Goal: Information Seeking & Learning: Learn about a topic

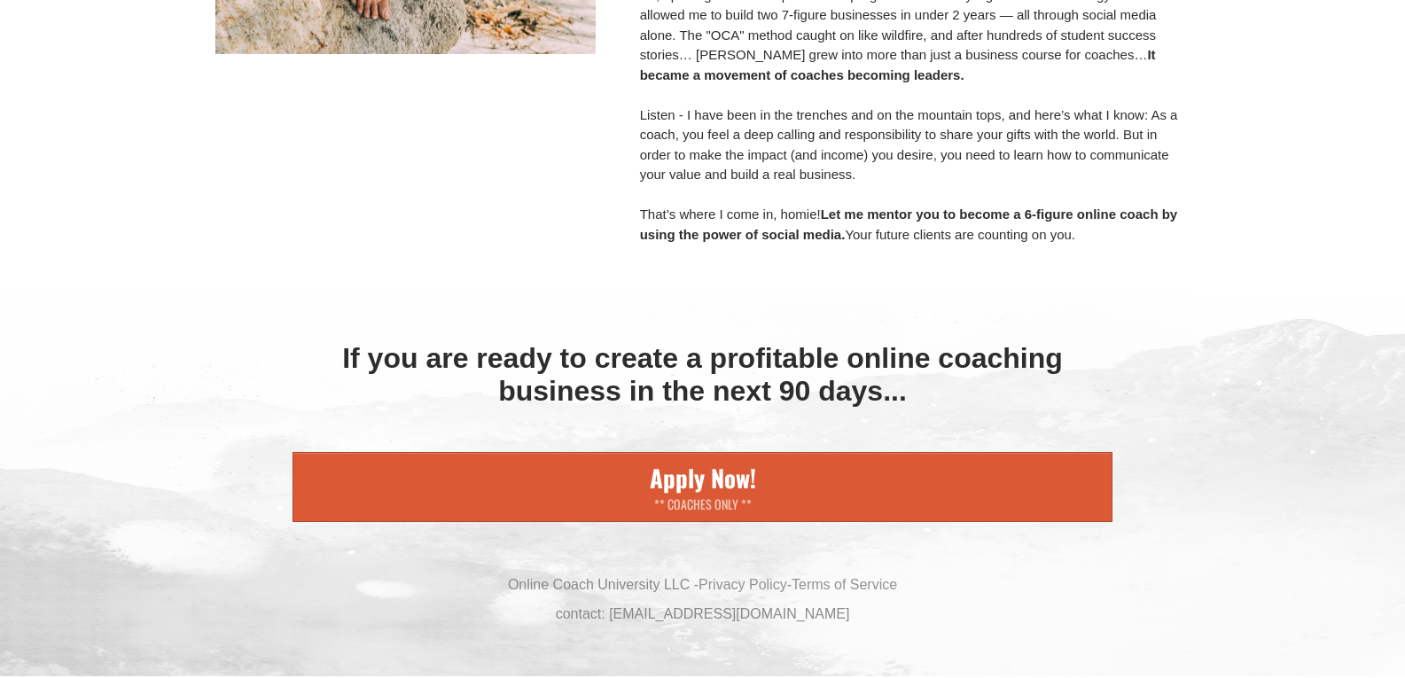
scroll to position [16790, 0]
drag, startPoint x: 482, startPoint y: 101, endPoint x: 1379, endPoint y: 705, distance: 1080.7
click at [1264, 532] on div "If you are ready to create a profitable online coaching business in the next 90…" at bounding box center [702, 474] width 1405 height 406
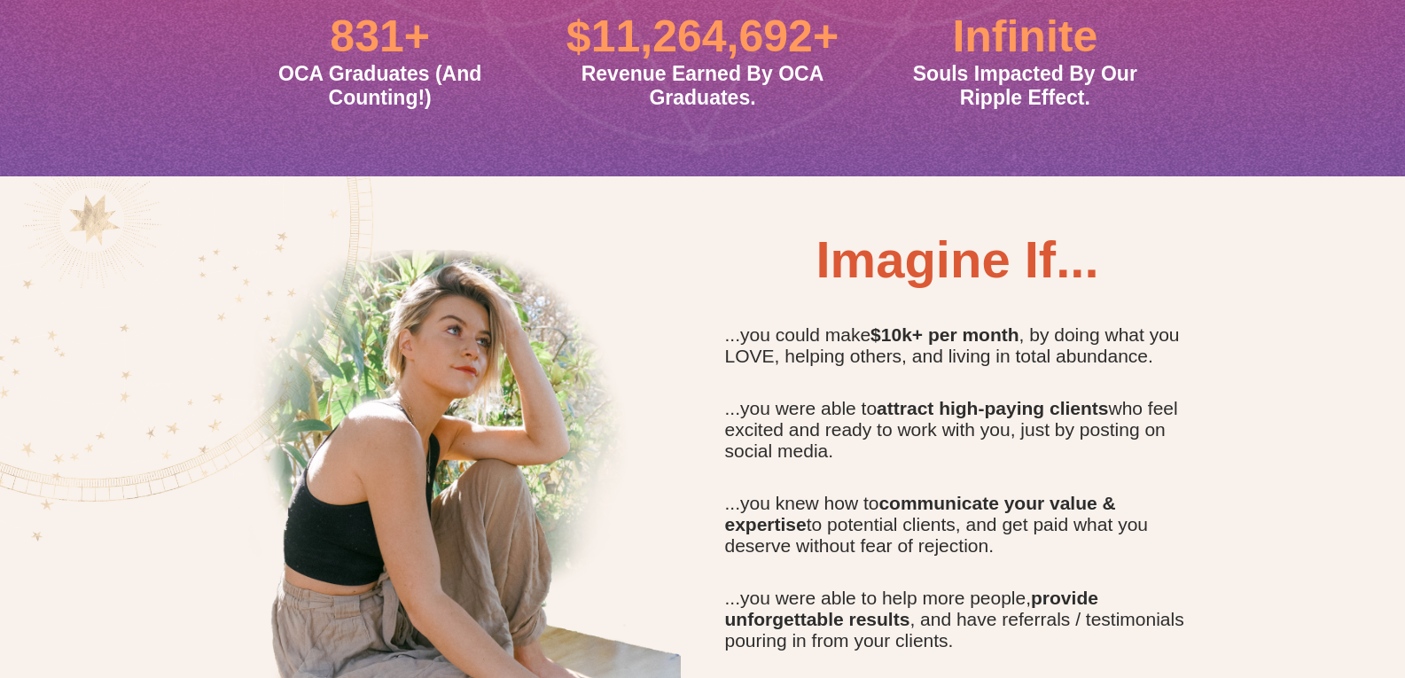
scroll to position [0, 0]
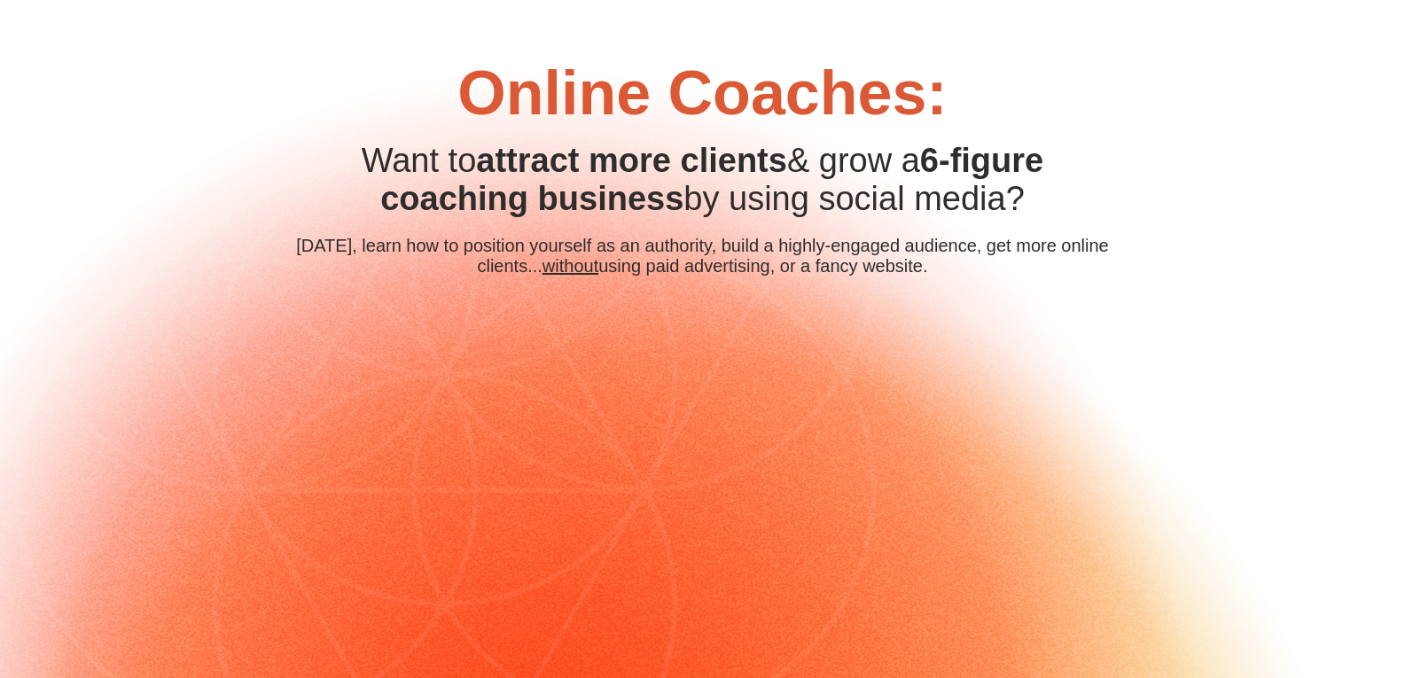
drag, startPoint x: 852, startPoint y: 613, endPoint x: 452, endPoint y: -77, distance: 797.2
copy div "Online Coaches: CUSTOM JAVASCRIPT / HTML Want to attract more clients & grow a …"
click at [117, 419] on div "Online Coaches: CUSTOM JAVASCRIPT / HTML Want to attract more clients & grow a …" at bounding box center [702, 459] width 1405 height 919
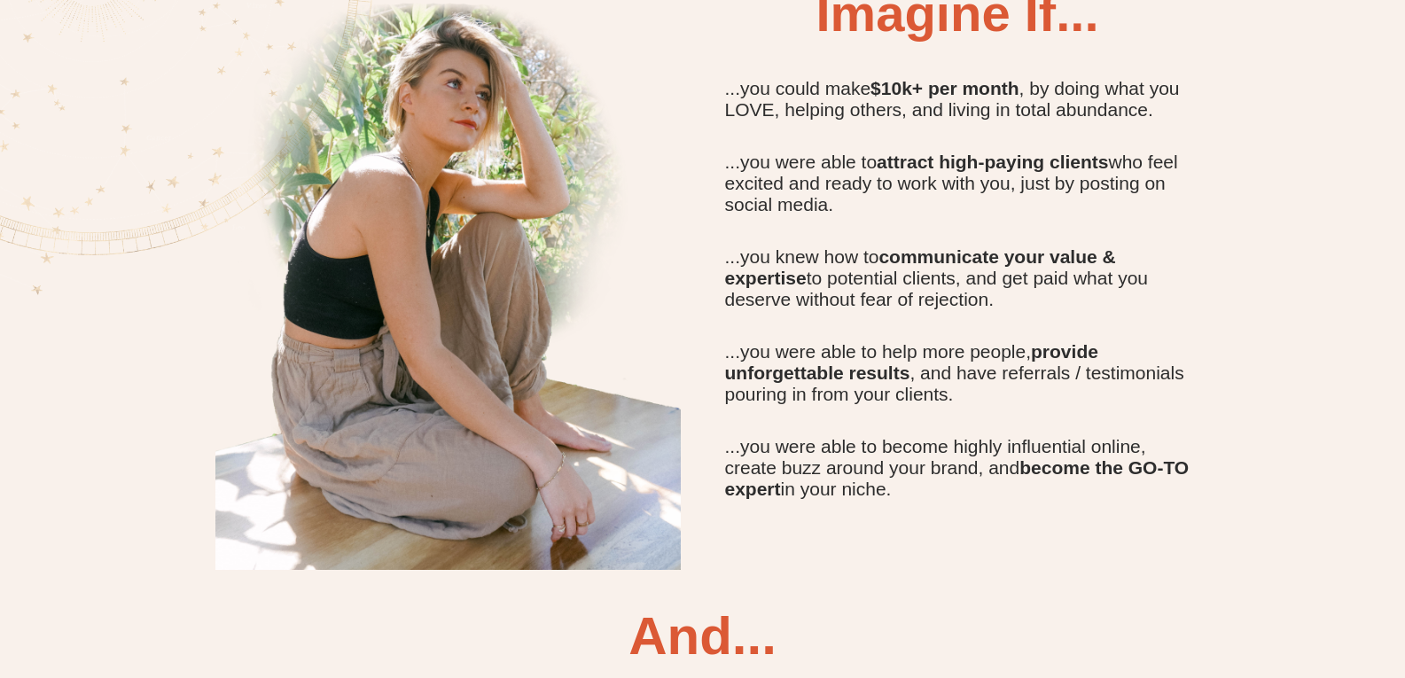
scroll to position [1418, 0]
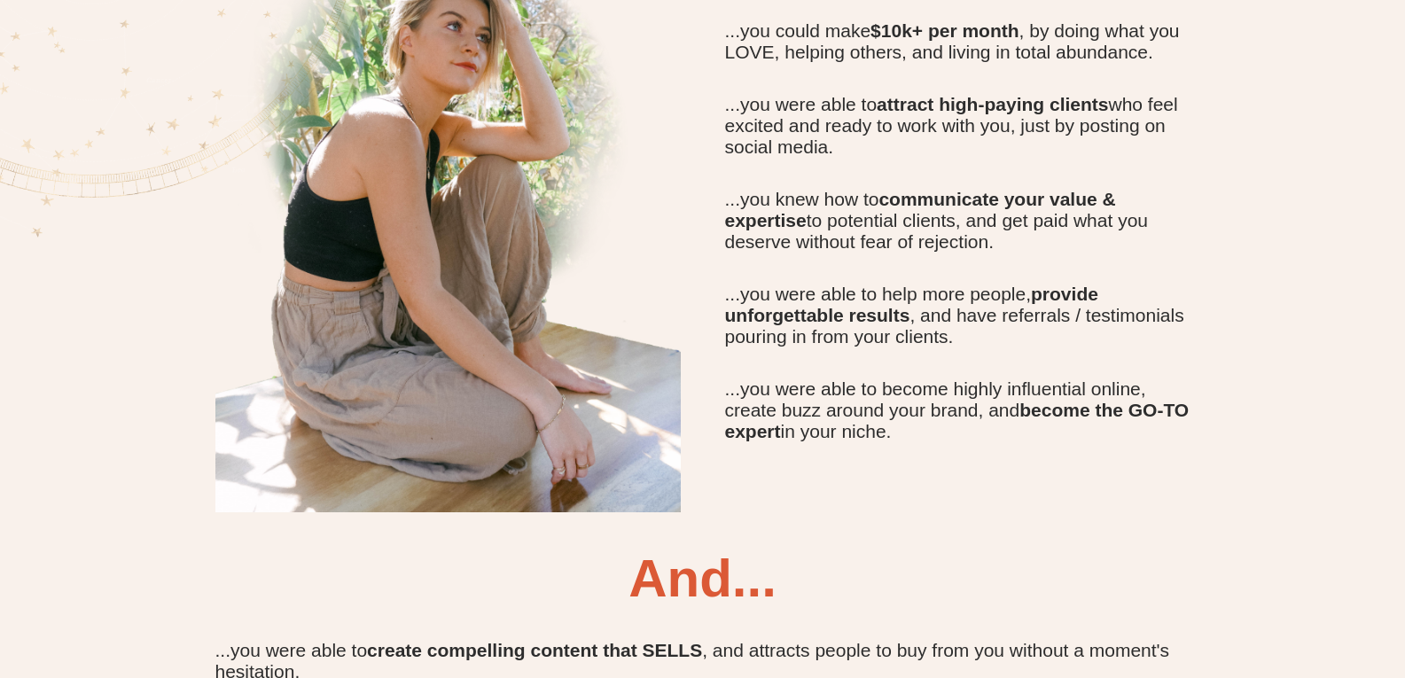
click at [1057, 348] on div "...you were able to help more people, provide unforgettable results , and have …" at bounding box center [957, 316] width 465 height 64
click at [1047, 348] on div "...you were able to help more people, provide unforgettable results , and have …" at bounding box center [957, 316] width 465 height 64
click at [1039, 440] on div "Imagine If... ...you could make $10k+ per month , by doing what you LOVE, helpi…" at bounding box center [957, 184] width 483 height 517
click at [1029, 348] on div "...you were able to help more people, provide unforgettable results , and have …" at bounding box center [957, 316] width 465 height 64
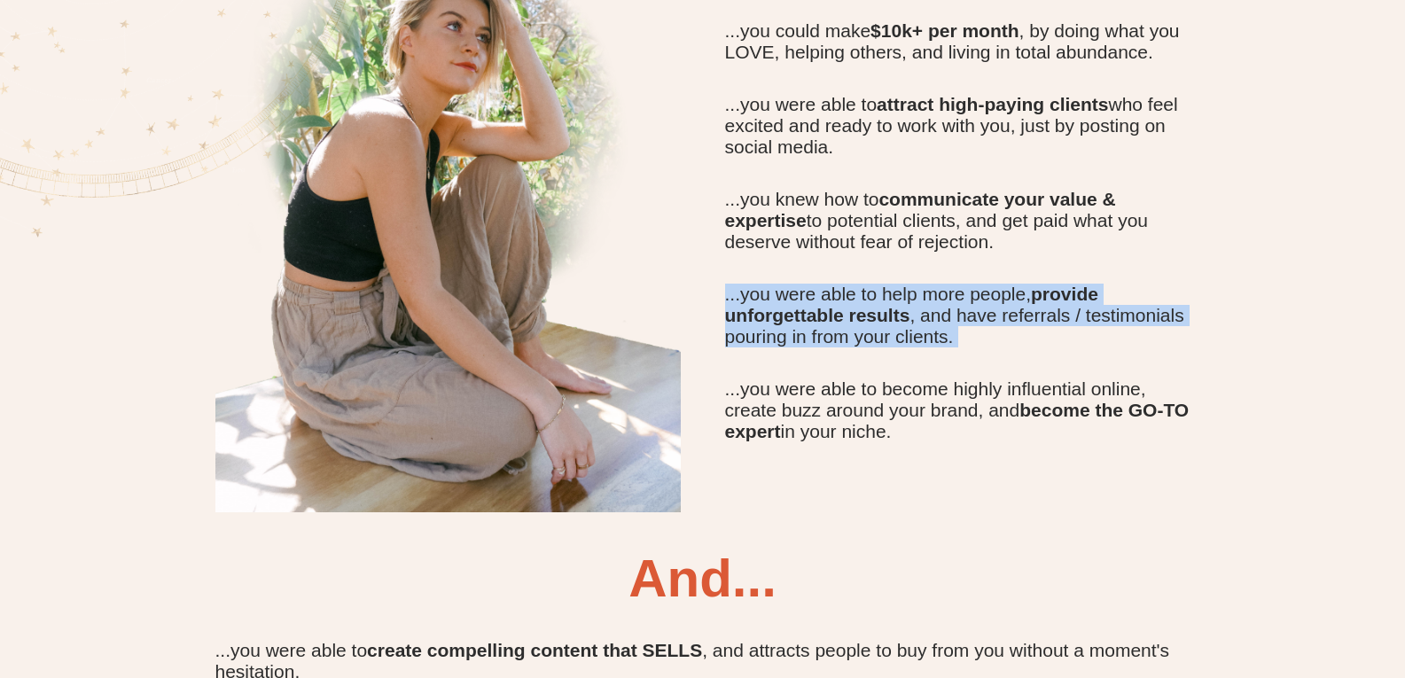
click at [1029, 348] on div "...you were able to help more people, provide unforgettable results , and have …" at bounding box center [957, 316] width 465 height 64
click at [1027, 348] on div "...you were able to help more people, provide unforgettable results , and have …" at bounding box center [957, 316] width 465 height 64
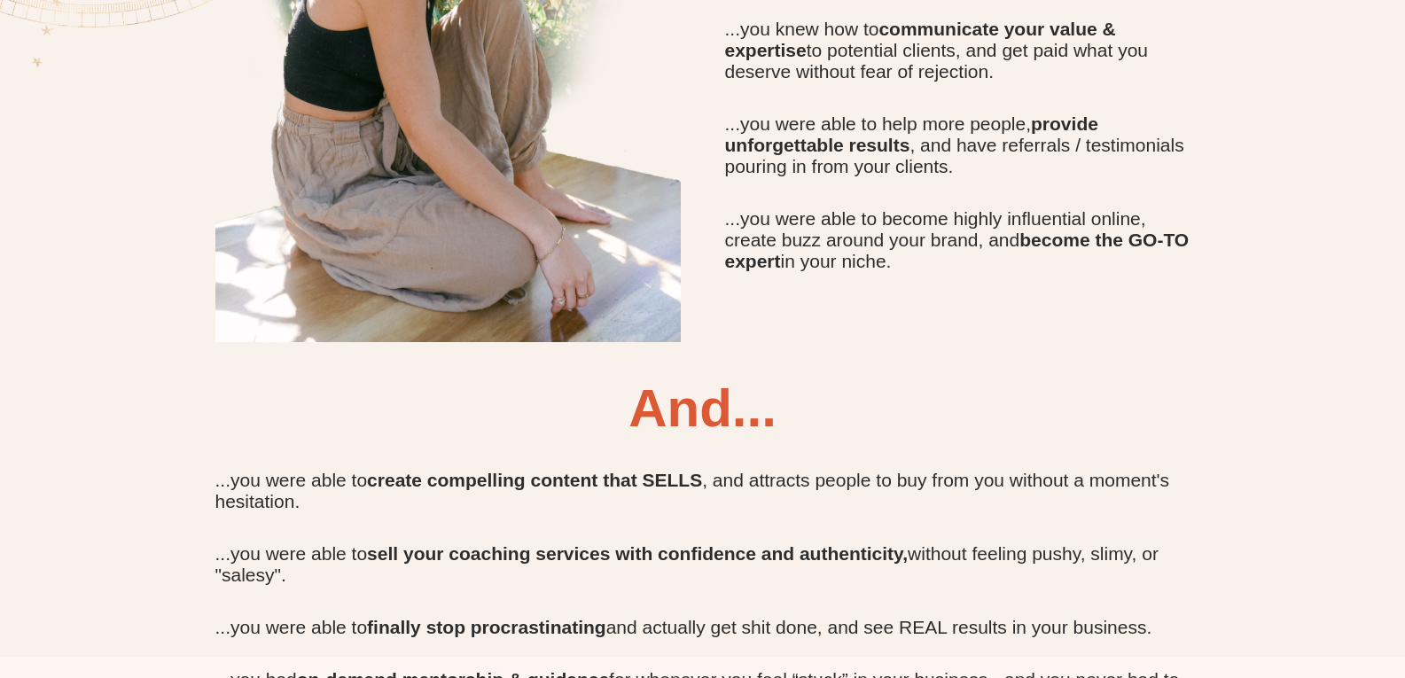
scroll to position [1596, 0]
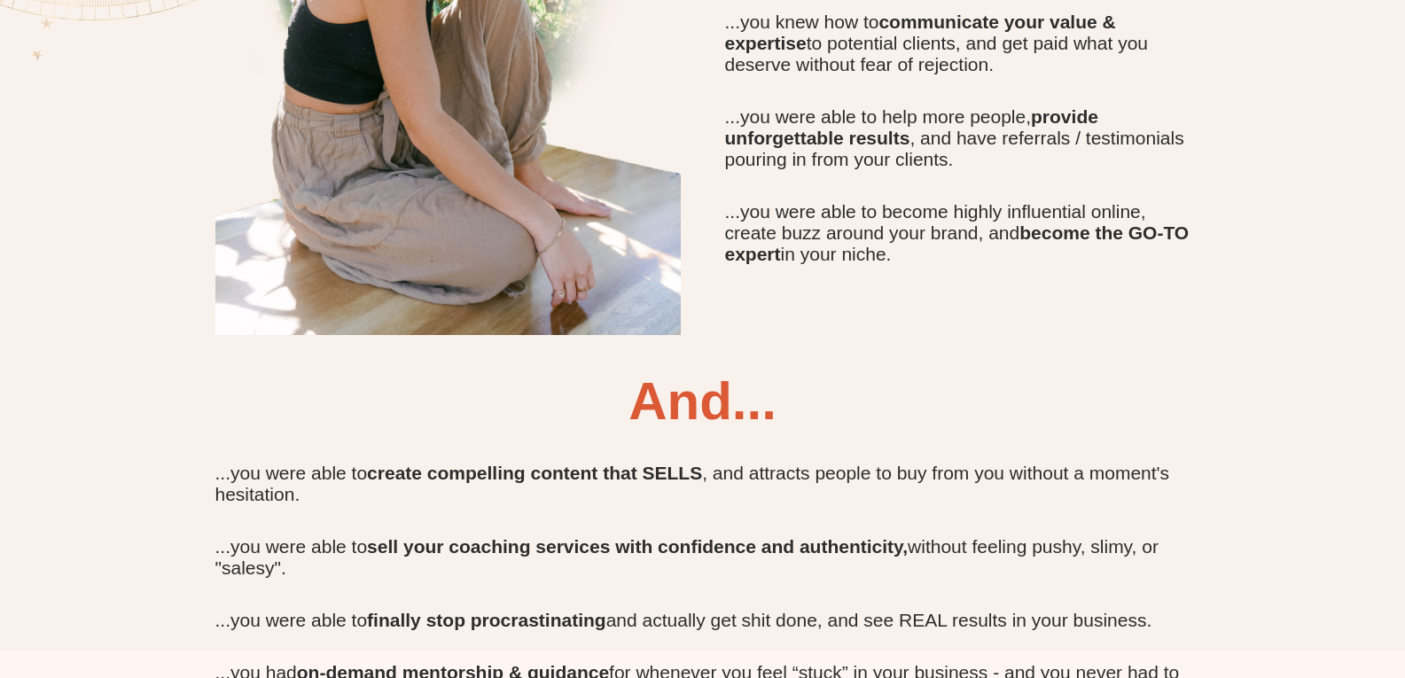
click at [1029, 265] on div "Imagine If... ...you could make $10k+ per month , by doing what you LOVE, helpi…" at bounding box center [957, 6] width 483 height 517
click at [1029, 265] on div "...you were able to become highly influential online, create buzz around your b…" at bounding box center [957, 233] width 465 height 64
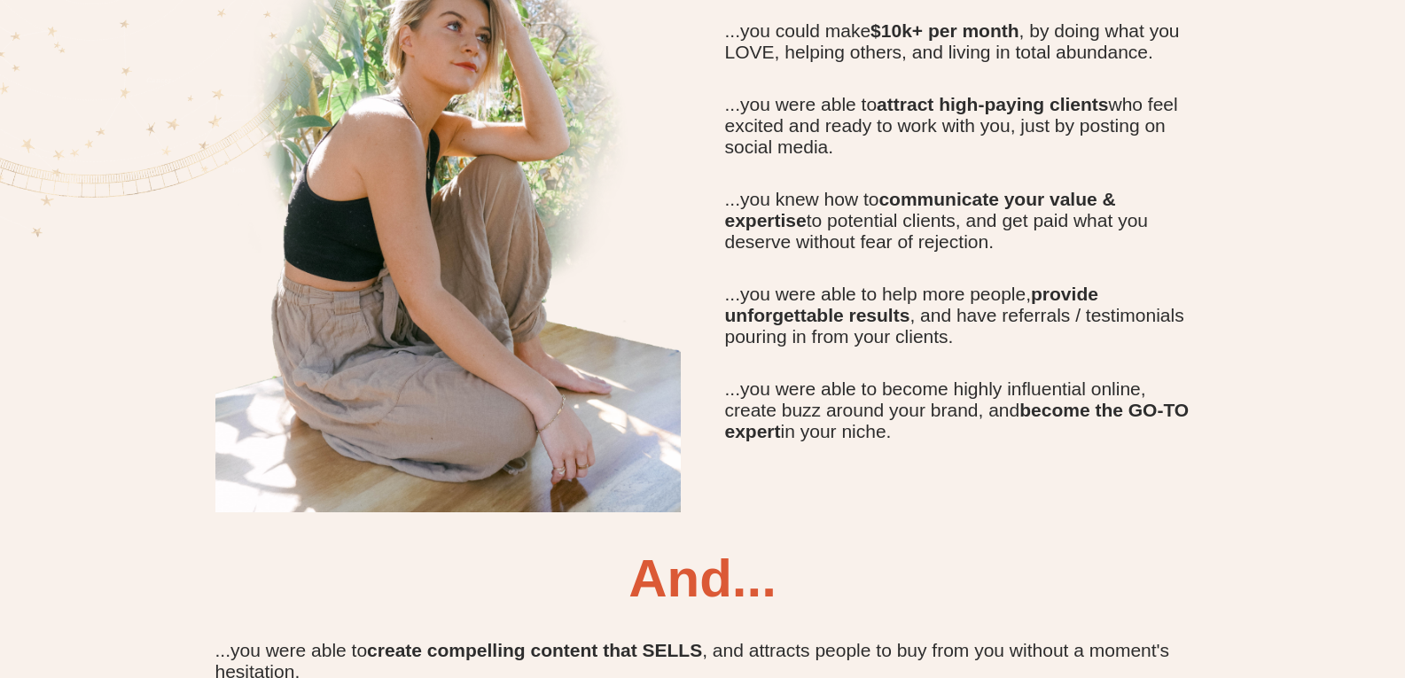
scroll to position [1773, 0]
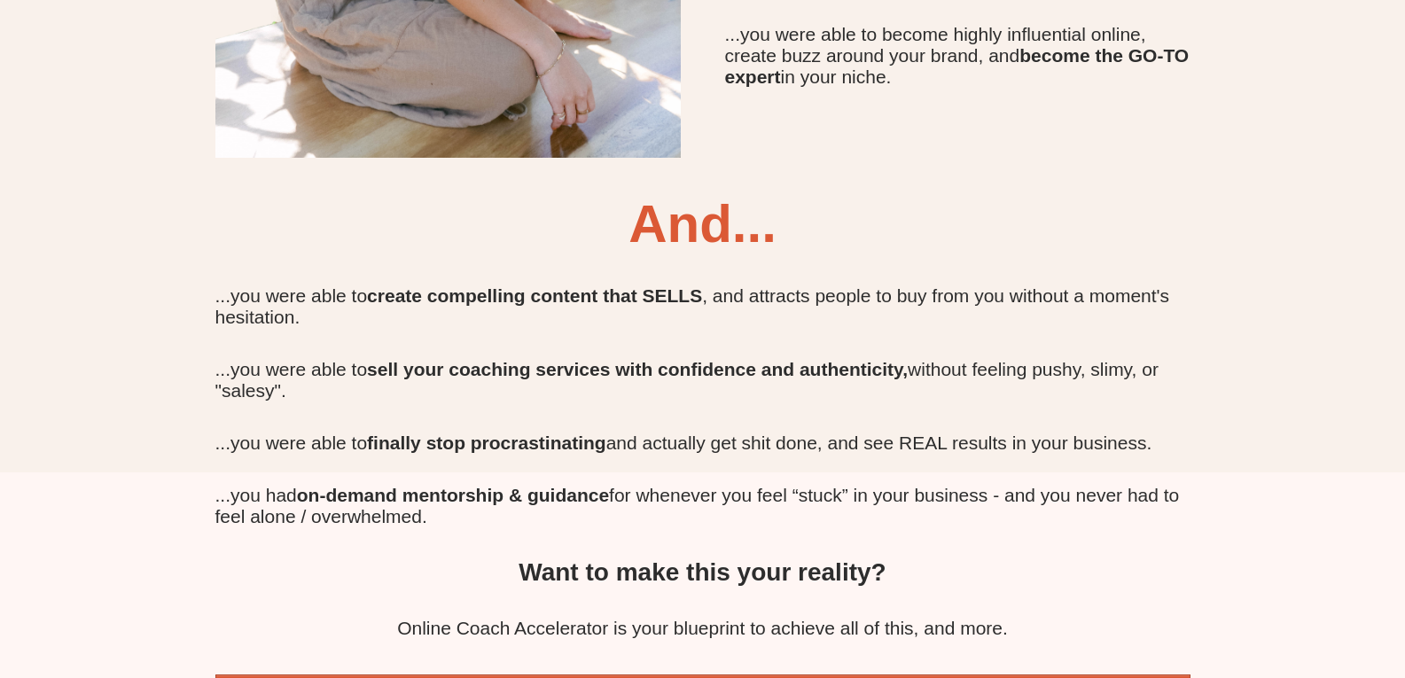
click at [1017, 328] on div "...you were able to create compelling content that SELLS , and attracts people …" at bounding box center [702, 306] width 975 height 43
click at [781, 254] on div "And..." at bounding box center [702, 223] width 975 height 61
click at [750, 254] on b "And..." at bounding box center [703, 223] width 148 height 59
click at [731, 254] on b "And..." at bounding box center [703, 223] width 148 height 59
click at [740, 254] on b "And..." at bounding box center [703, 223] width 148 height 59
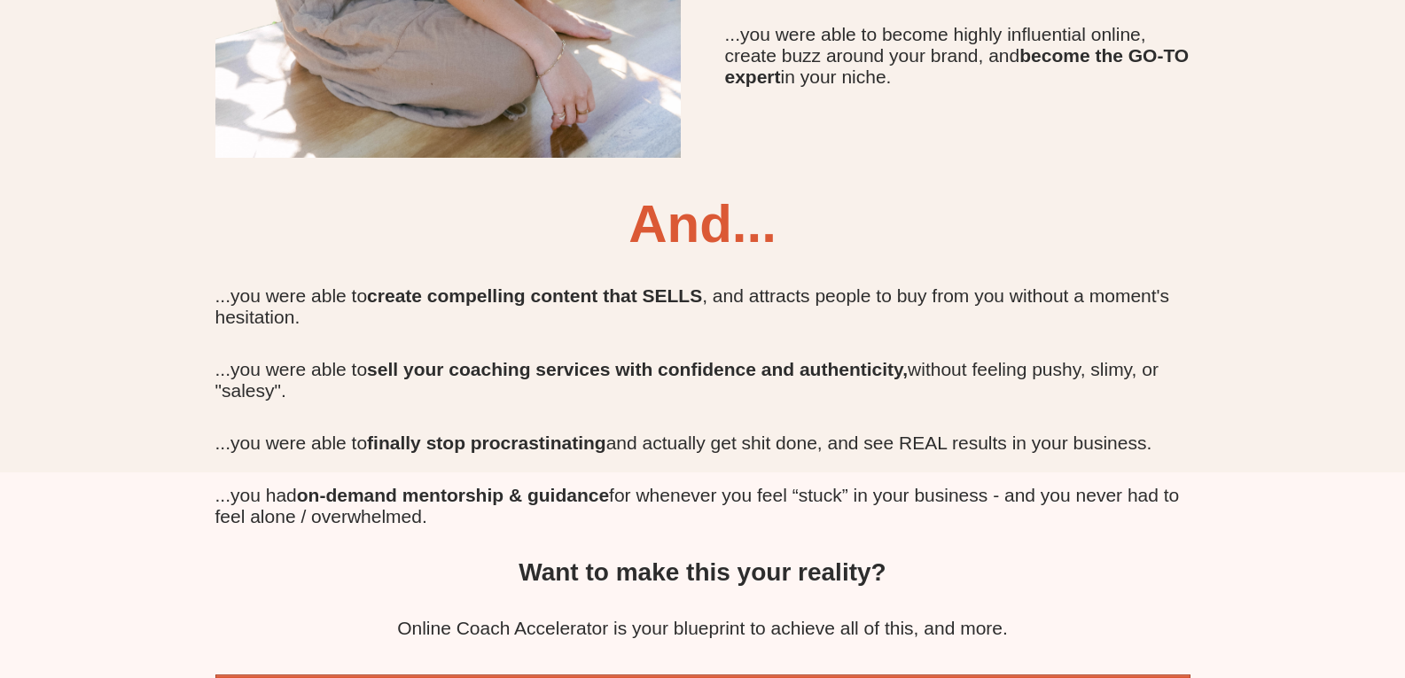
click at [758, 254] on b "And..." at bounding box center [703, 223] width 148 height 59
click at [776, 254] on div "And..." at bounding box center [702, 223] width 975 height 61
click at [752, 254] on b "And..." at bounding box center [703, 223] width 148 height 59
click at [734, 254] on b "And..." at bounding box center [703, 223] width 148 height 59
click at [743, 254] on b "And..." at bounding box center [703, 223] width 148 height 59
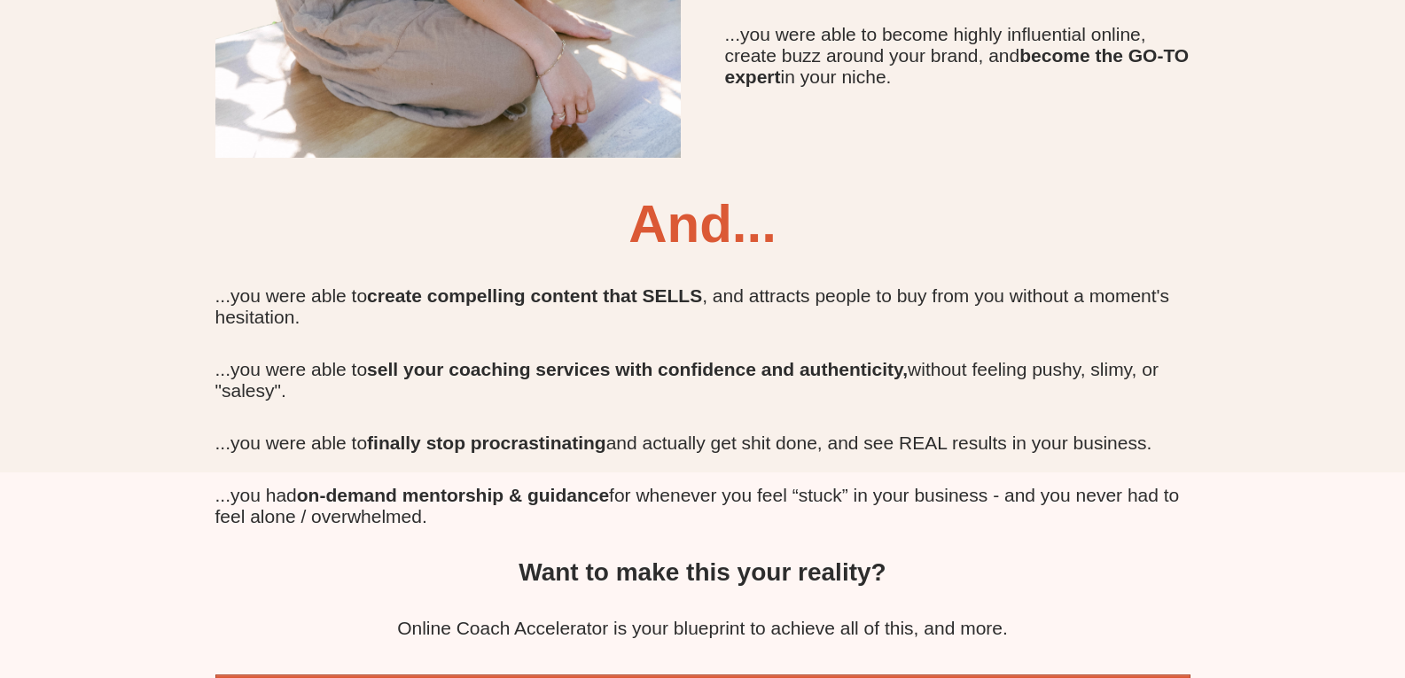
click at [708, 254] on b "And..." at bounding box center [703, 223] width 148 height 59
click at [658, 254] on b "And..." at bounding box center [703, 223] width 148 height 59
click at [646, 254] on b "And..." at bounding box center [703, 223] width 148 height 59
click at [663, 254] on b "And..." at bounding box center [703, 223] width 148 height 59
click at [689, 254] on b "And..." at bounding box center [703, 223] width 148 height 59
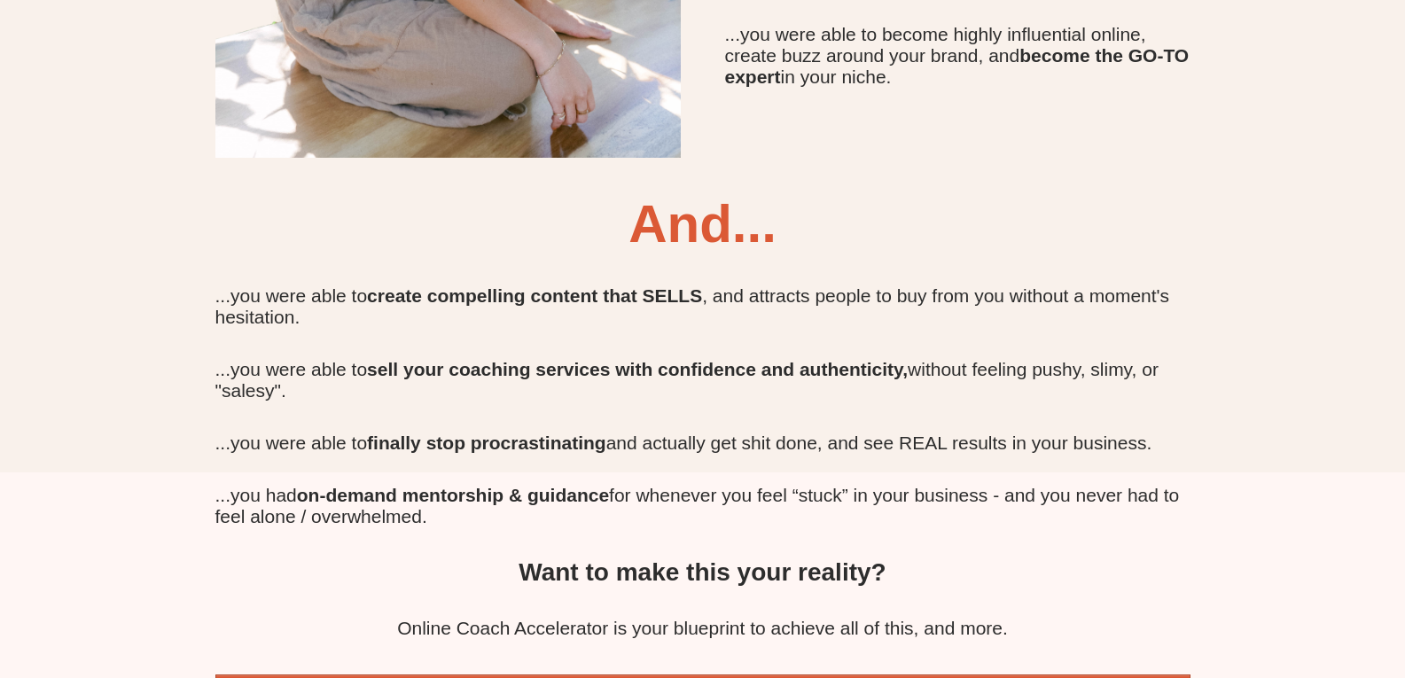
click at [713, 254] on b "And..." at bounding box center [703, 223] width 148 height 59
click at [719, 254] on b "And..." at bounding box center [703, 223] width 148 height 59
click at [742, 254] on b "And..." at bounding box center [703, 223] width 148 height 59
click at [755, 254] on b "And..." at bounding box center [703, 223] width 148 height 59
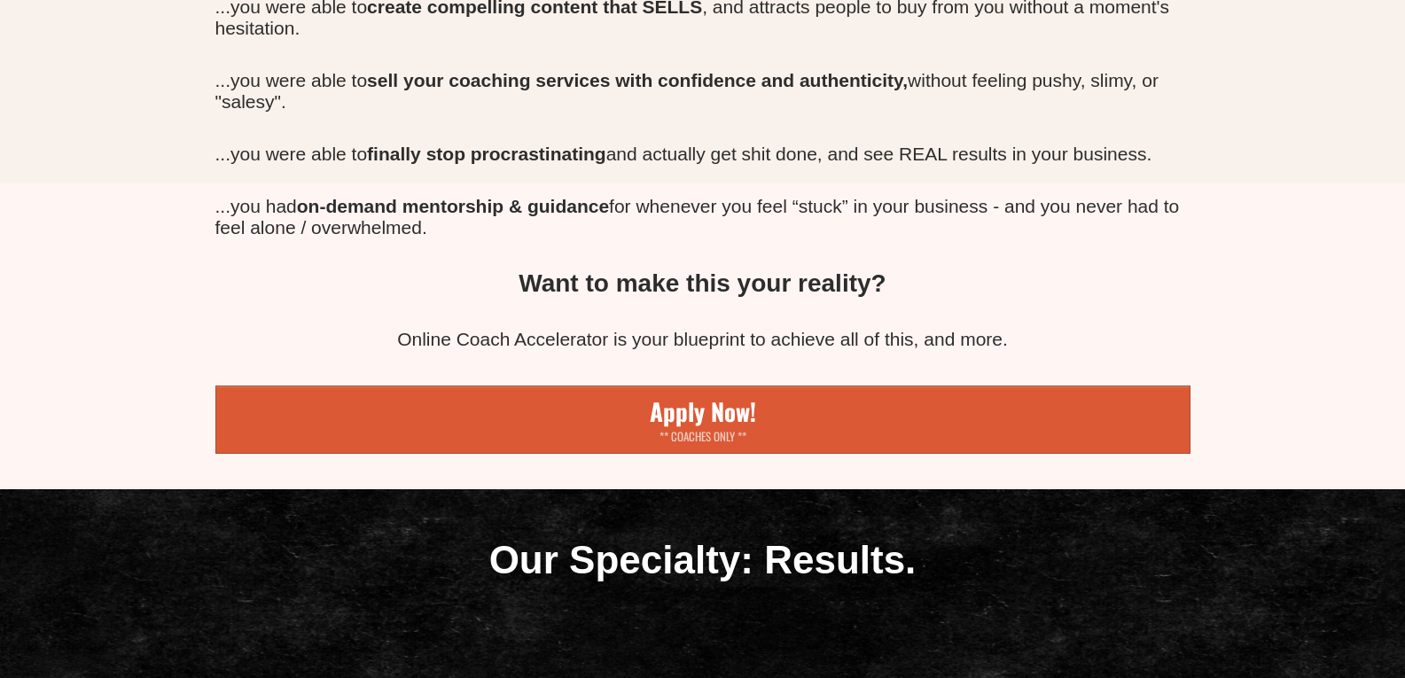
scroll to position [2004, 0]
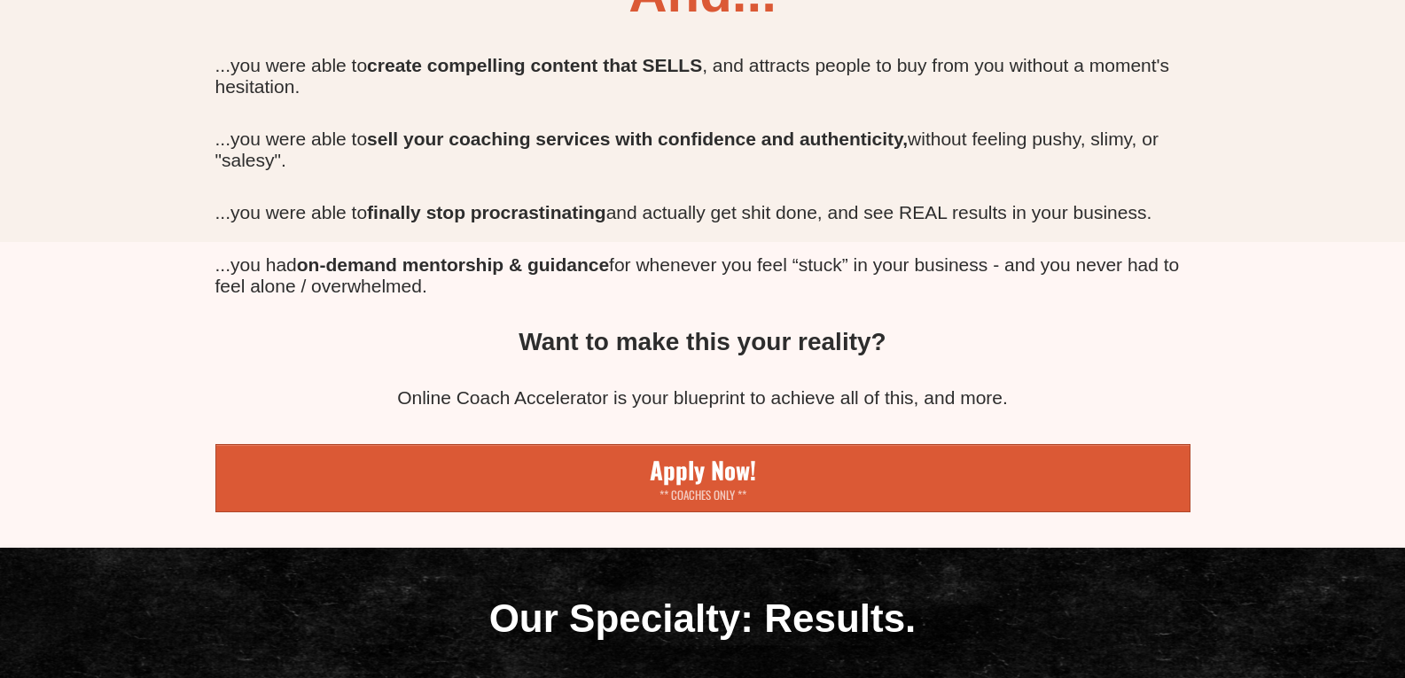
click at [419, 149] on b "sell your coaching services with confidence and authenticity," at bounding box center [637, 139] width 541 height 20
click at [507, 149] on b "sell your coaching services with confidence and authenticity," at bounding box center [637, 139] width 541 height 20
click at [631, 149] on b "sell your coaching services with confidence and authenticity," at bounding box center [637, 139] width 541 height 20
click at [762, 149] on b "sell your coaching services with confidence and authenticity," at bounding box center [637, 139] width 541 height 20
click at [915, 171] on div "...you were able to sell your coaching services with confidence and authenticit…" at bounding box center [702, 150] width 975 height 43
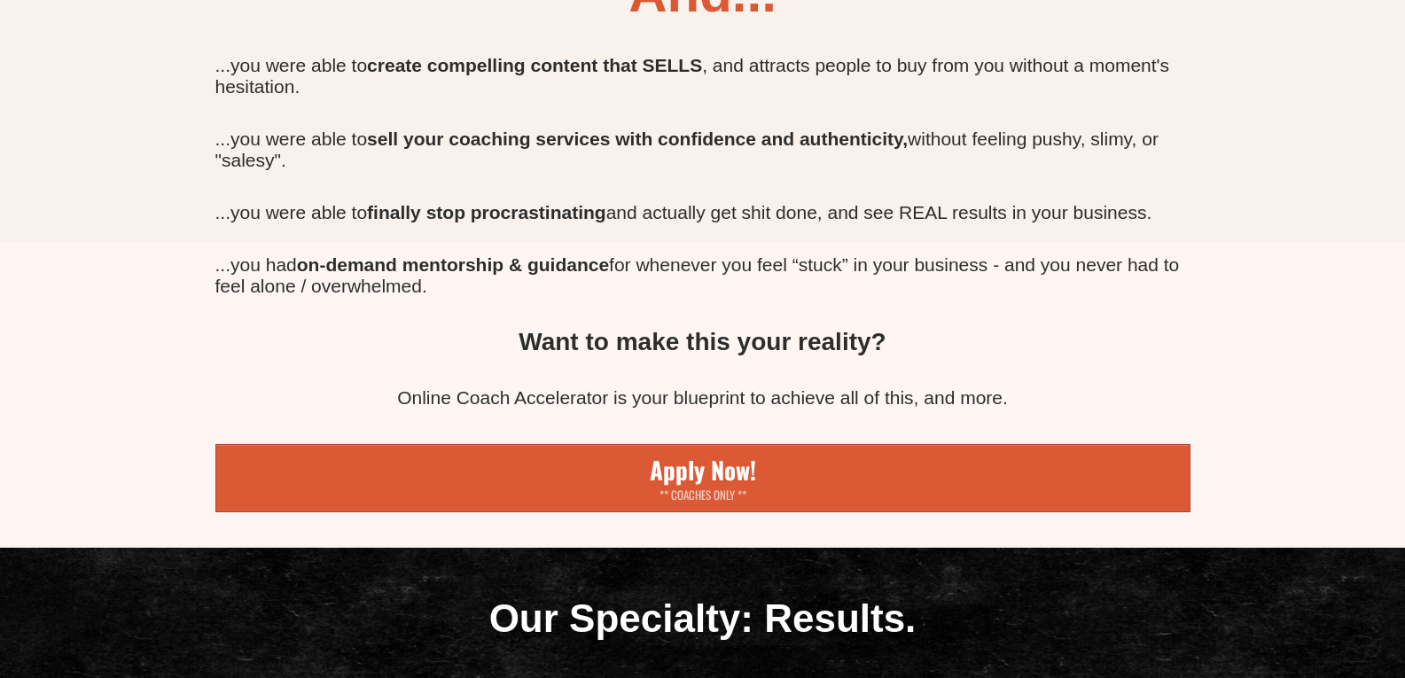
click at [980, 171] on div "...you were able to sell your coaching services with confidence and authenticit…" at bounding box center [702, 150] width 975 height 43
click at [1002, 171] on div "...you were able to sell your coaching services with confidence and authenticit…" at bounding box center [702, 150] width 975 height 43
click at [1003, 171] on div "...you were able to sell your coaching services with confidence and authenticit…" at bounding box center [702, 150] width 975 height 43
click at [1027, 171] on div "...you were able to sell your coaching services with confidence and authenticit…" at bounding box center [702, 150] width 975 height 43
click at [1074, 171] on div "...you were able to sell your coaching services with confidence and authenticit…" at bounding box center [702, 150] width 975 height 43
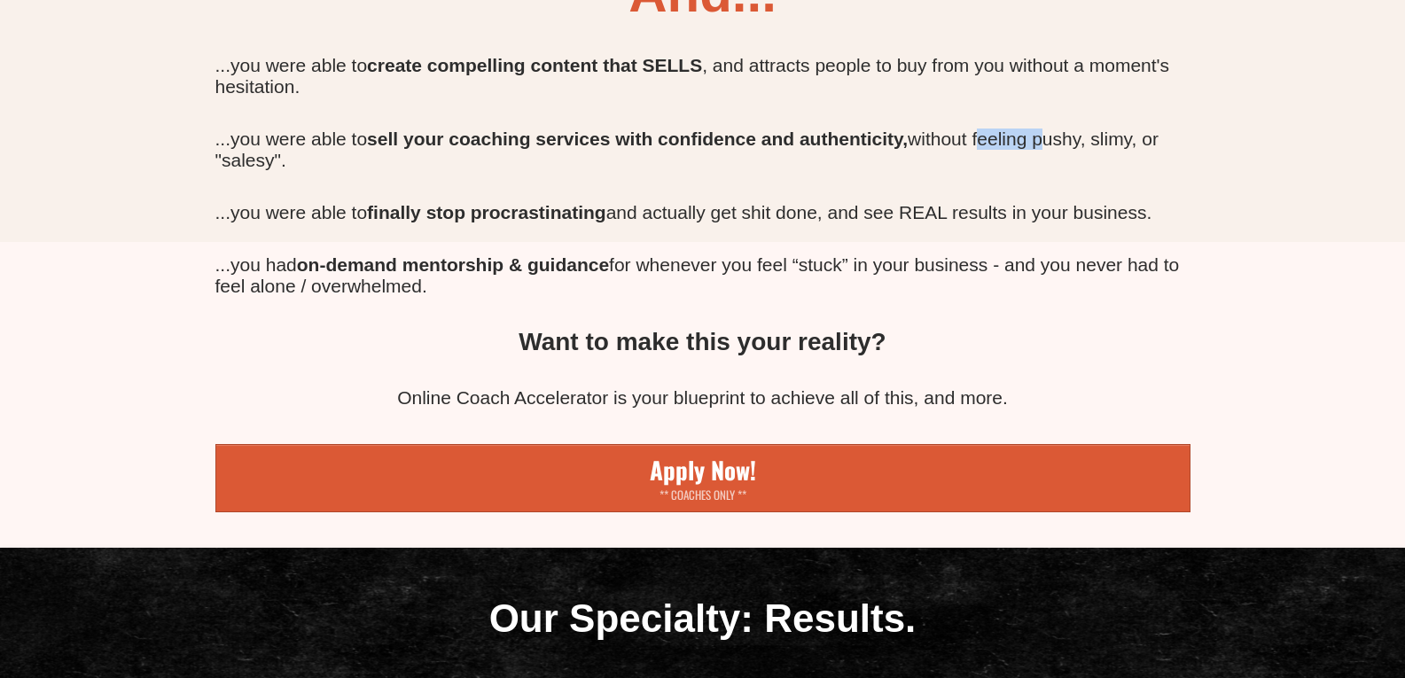
click at [1076, 171] on div "...you were able to sell your coaching services with confidence and authenticit…" at bounding box center [702, 150] width 975 height 43
click at [1123, 171] on div "...you were able to sell your coaching services with confidence and authenticit…" at bounding box center [702, 150] width 975 height 43
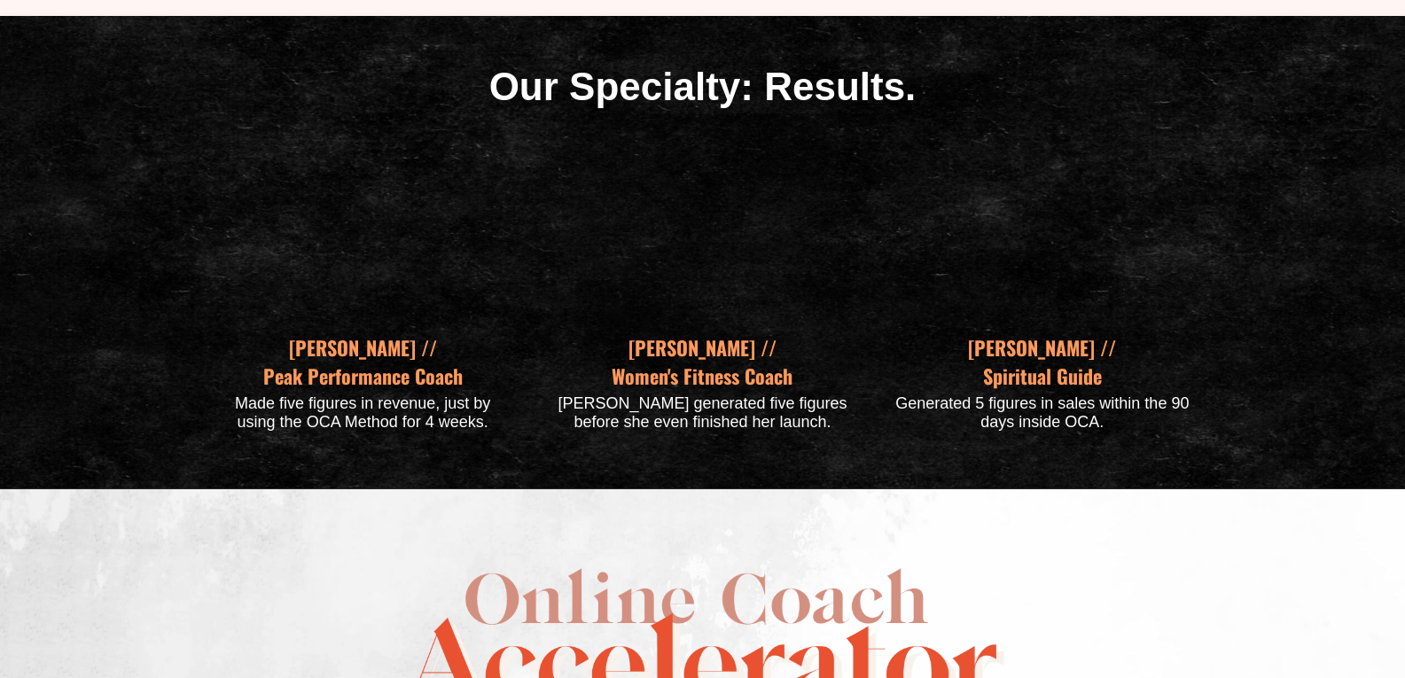
scroll to position [2181, 0]
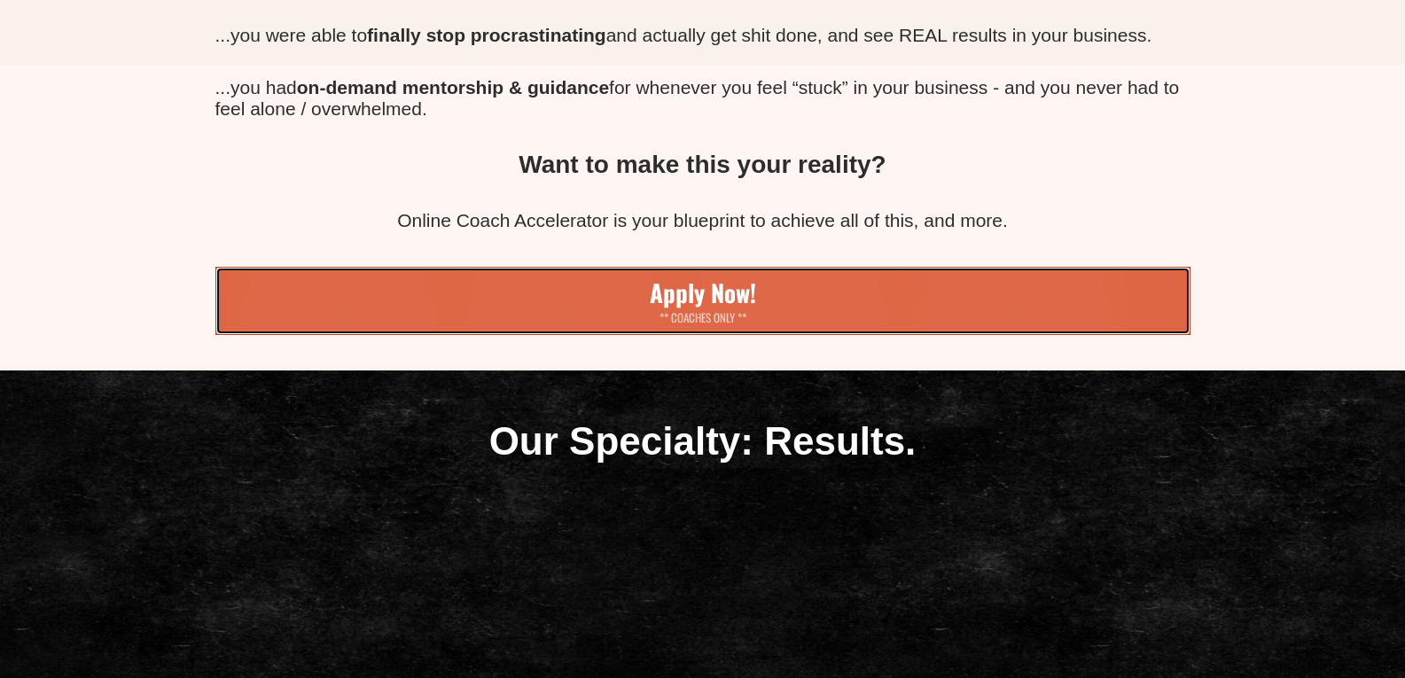
click at [551, 335] on link "Apply Now! ** COACHES ONLY **" at bounding box center [702, 301] width 975 height 68
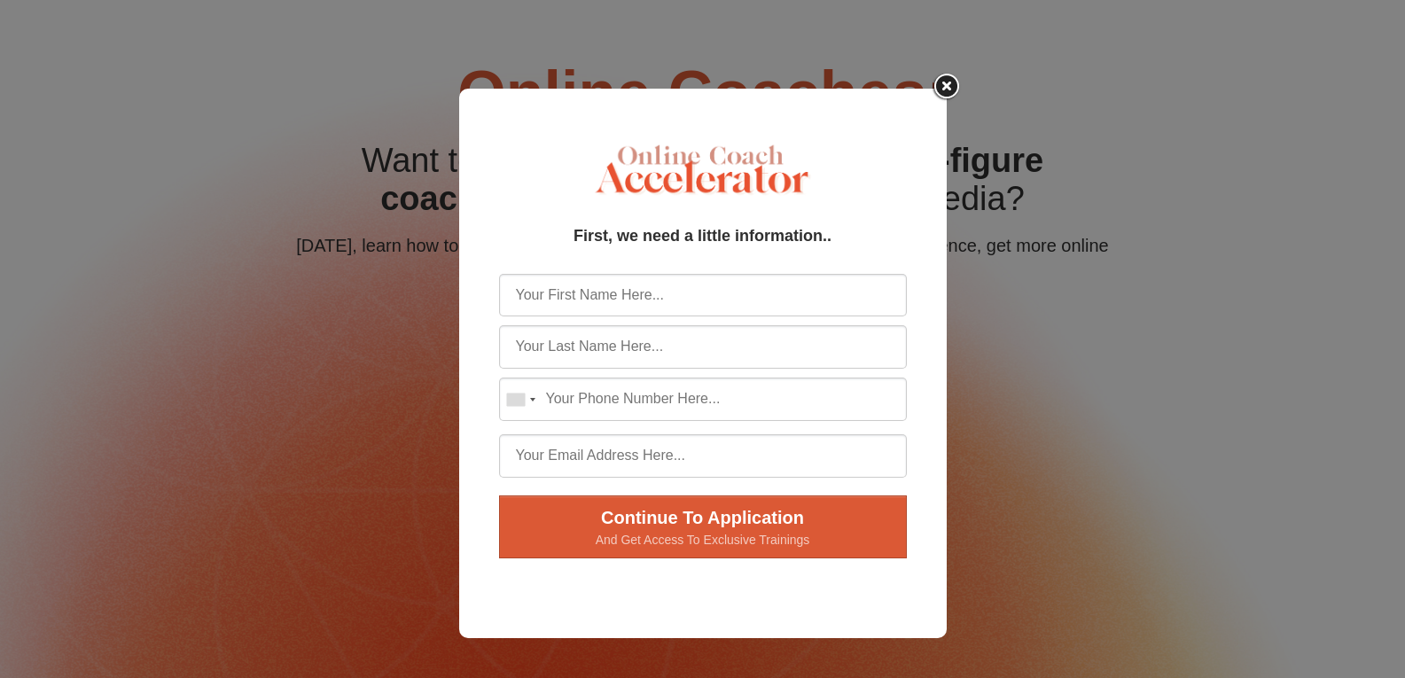
click at [954, 90] on img at bounding box center [947, 87] width 35 height 33
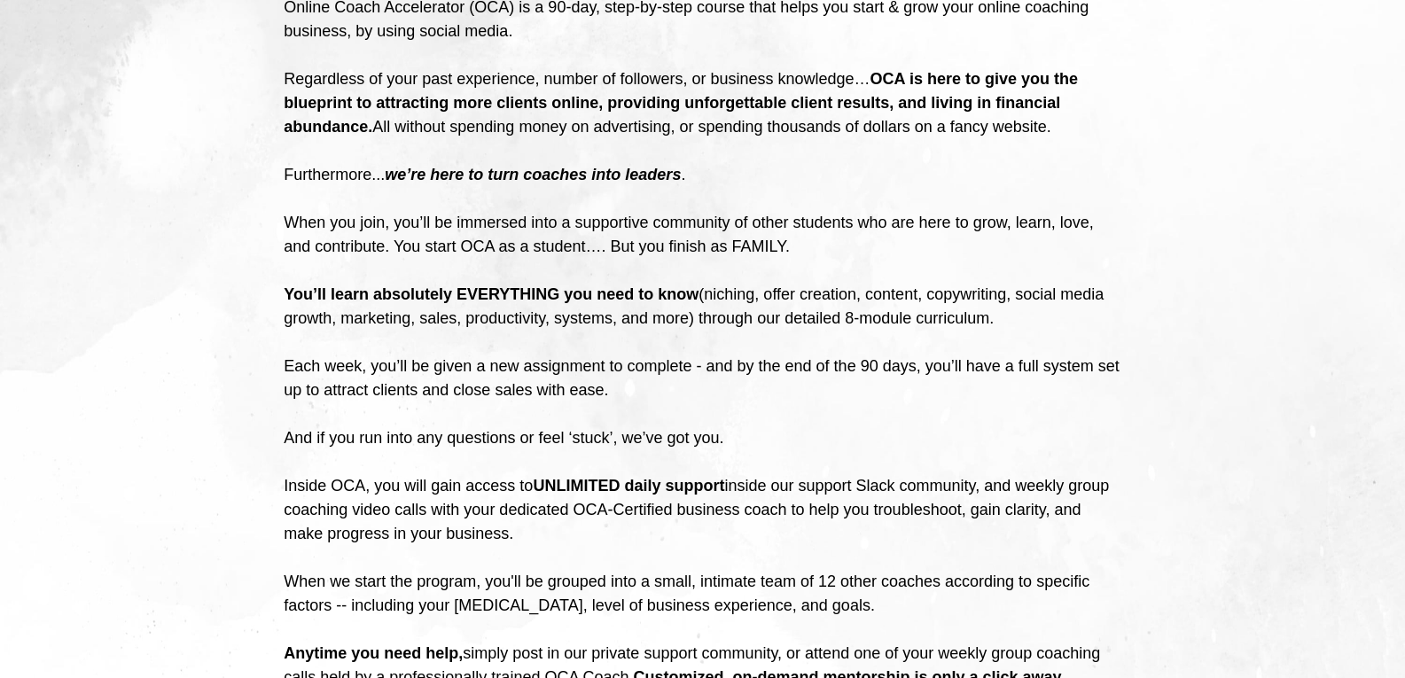
scroll to position [3369, 0]
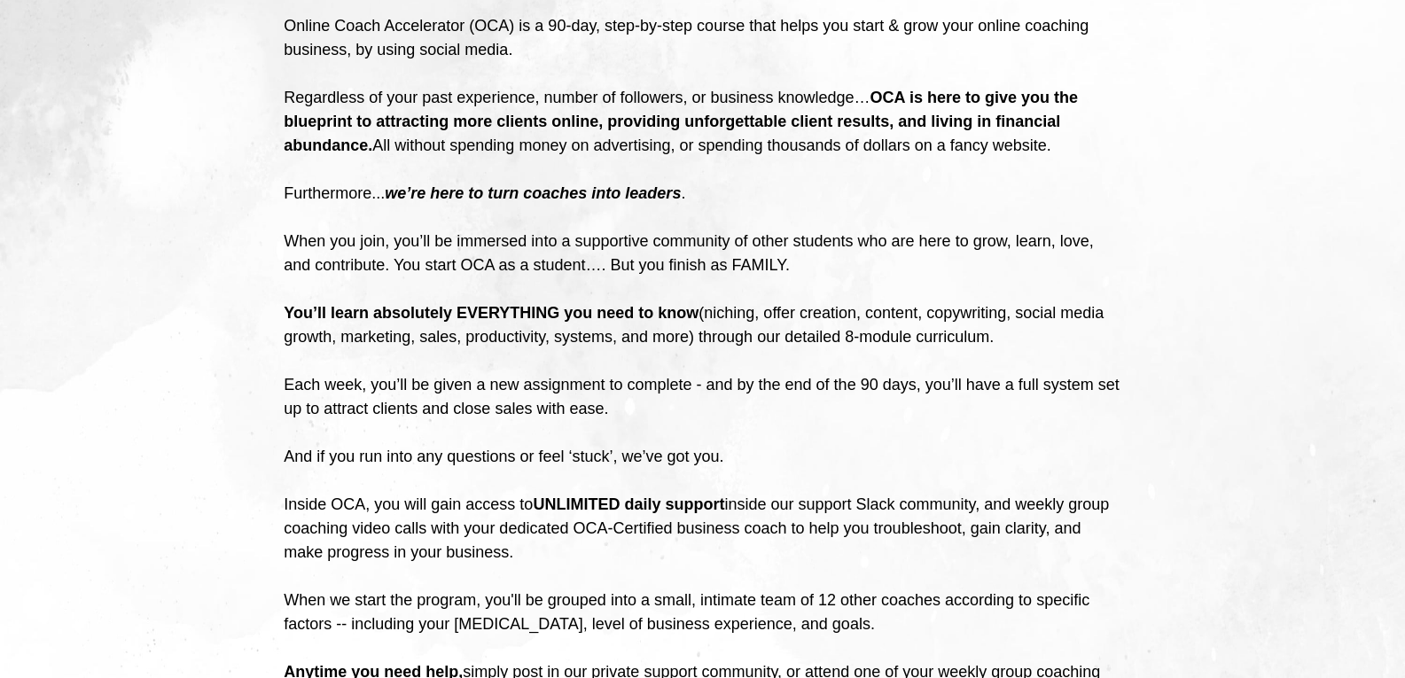
click at [606, 154] on b "OCA is here to give you the blueprint to attracting more clients online, provid…" at bounding box center [681, 122] width 794 height 66
click at [601, 158] on div "Regardless of your past experience, number of followers, or business knowledge……" at bounding box center [703, 122] width 838 height 72
click at [608, 158] on div "Regardless of your past experience, number of followers, or business knowledge……" at bounding box center [703, 122] width 838 height 72
click at [624, 202] on icon "we’re here to turn coaches into leaders" at bounding box center [533, 193] width 296 height 18
click at [638, 202] on icon "we’re here to turn coaches into leaders" at bounding box center [533, 193] width 296 height 18
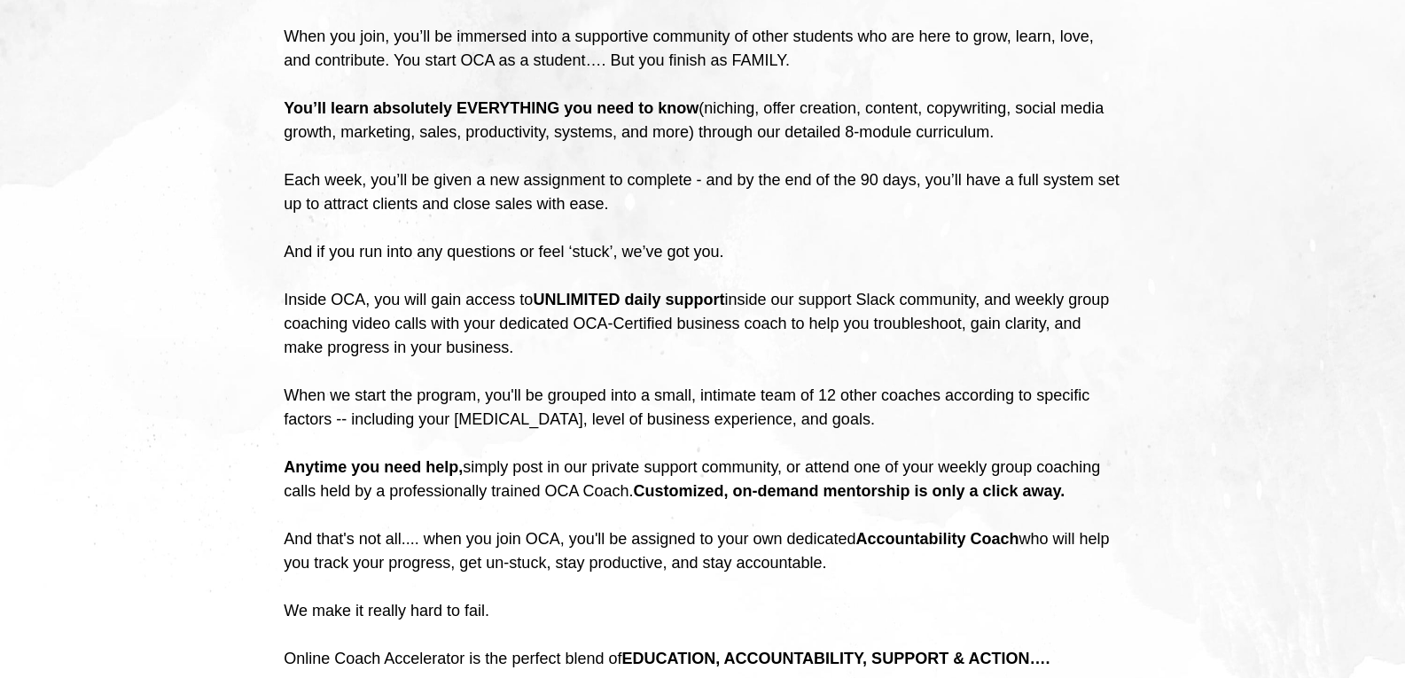
scroll to position [3546, 0]
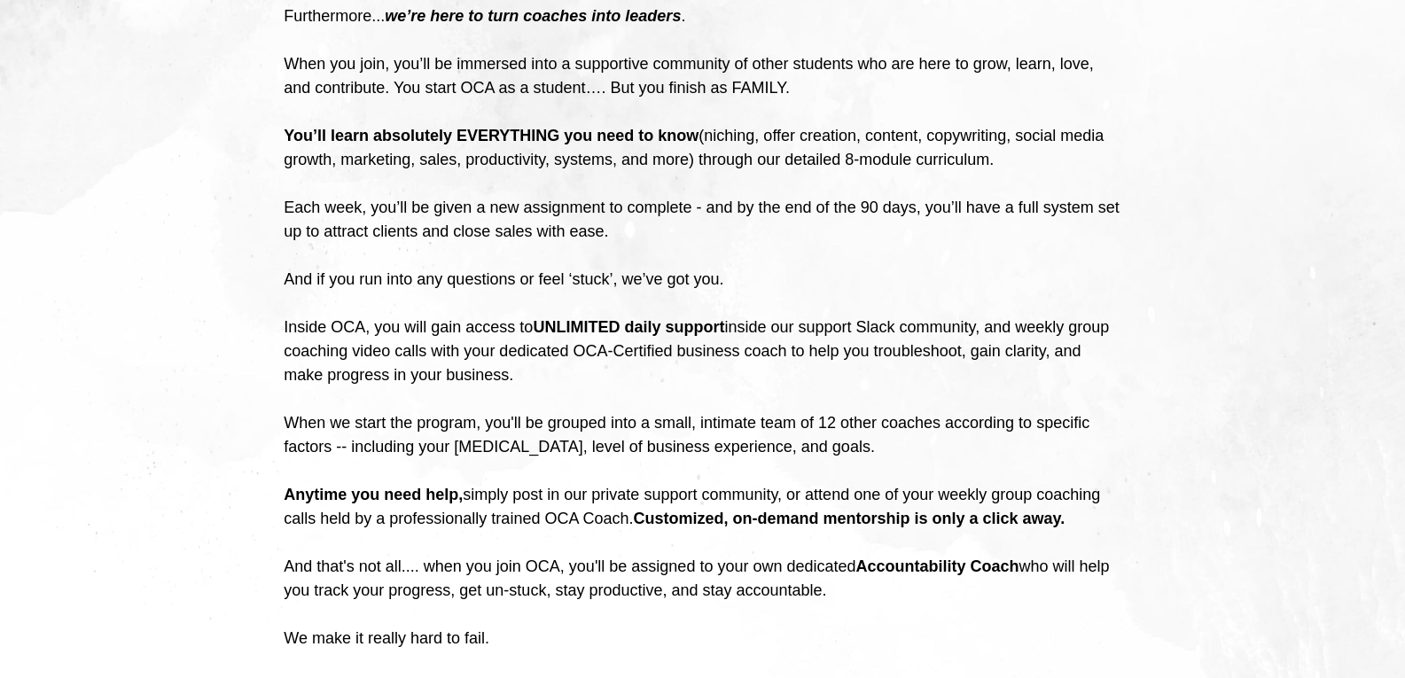
click at [597, 145] on b "You’ll learn absolutely EVERYTHING you need to know" at bounding box center [491, 136] width 415 height 18
click at [608, 145] on b "You’ll learn absolutely EVERYTHING you need to know" at bounding box center [491, 136] width 415 height 18
click at [642, 145] on b "You’ll learn absolutely EVERYTHING you need to know" at bounding box center [491, 136] width 415 height 18
click at [668, 145] on b "You’ll learn absolutely EVERYTHING you need to know" at bounding box center [491, 136] width 415 height 18
click at [685, 145] on b "You’ll learn absolutely EVERYTHING you need to know" at bounding box center [491, 136] width 415 height 18
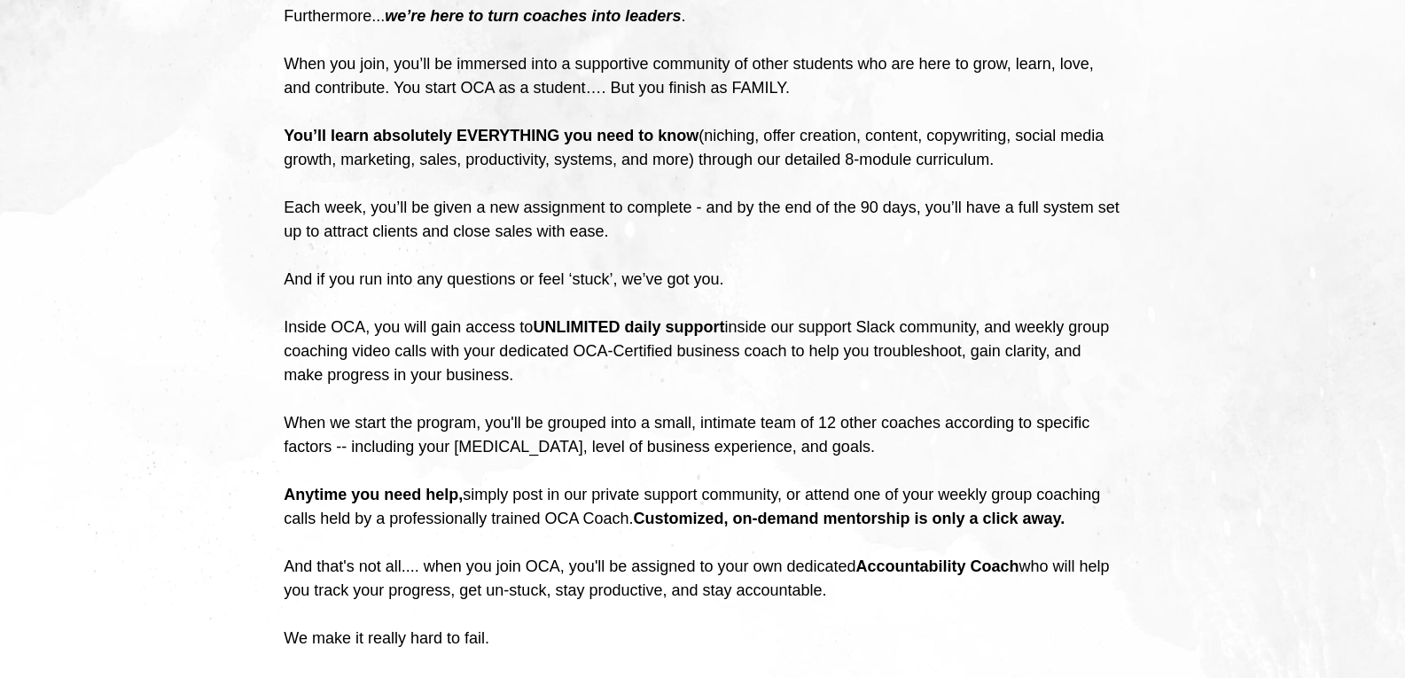
click at [699, 145] on b "You’ll learn absolutely EVERYTHING you need to know" at bounding box center [491, 136] width 415 height 18
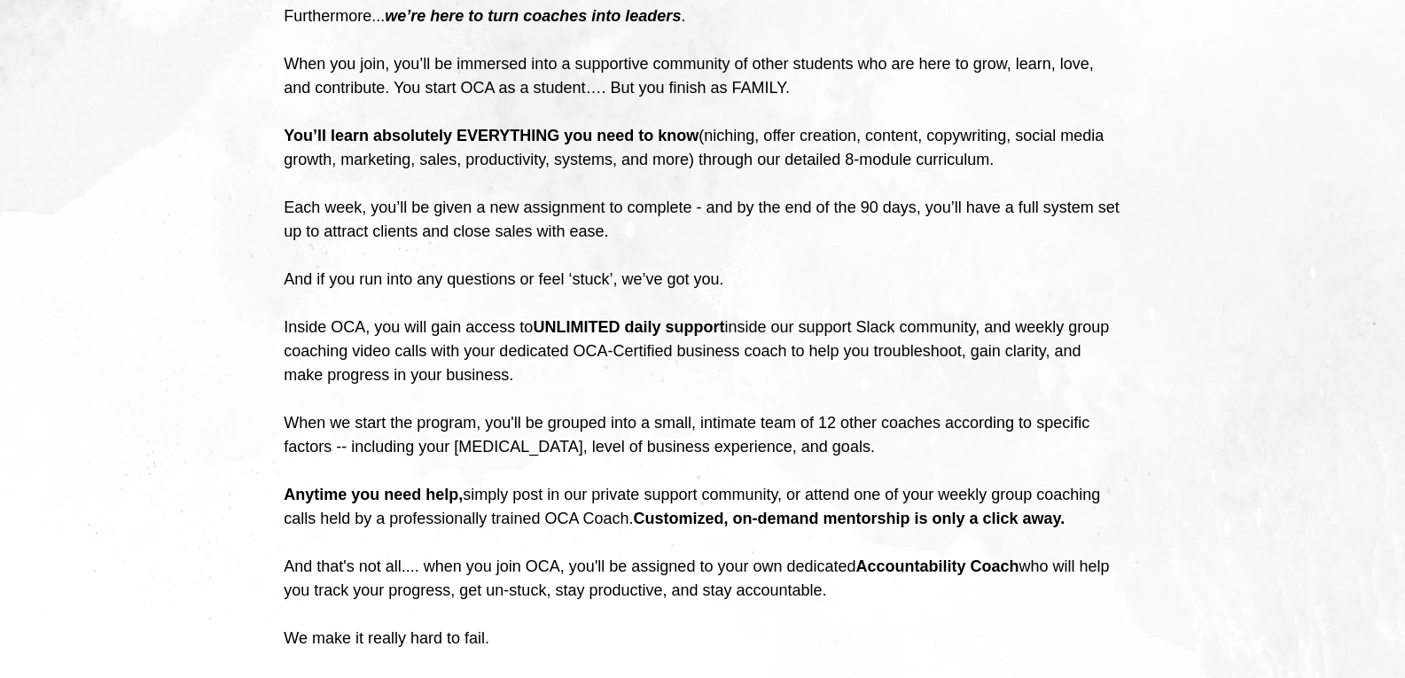
click at [699, 145] on b "You’ll learn absolutely EVERYTHING you need to know" at bounding box center [491, 136] width 415 height 18
click at [749, 172] on div "You’ll learn absolutely EVERYTHING you need to know (niching, offer creation, c…" at bounding box center [703, 148] width 838 height 48
click at [756, 172] on div "You’ll learn absolutely EVERYTHING you need to know (niching, offer creation, c…" at bounding box center [703, 148] width 838 height 48
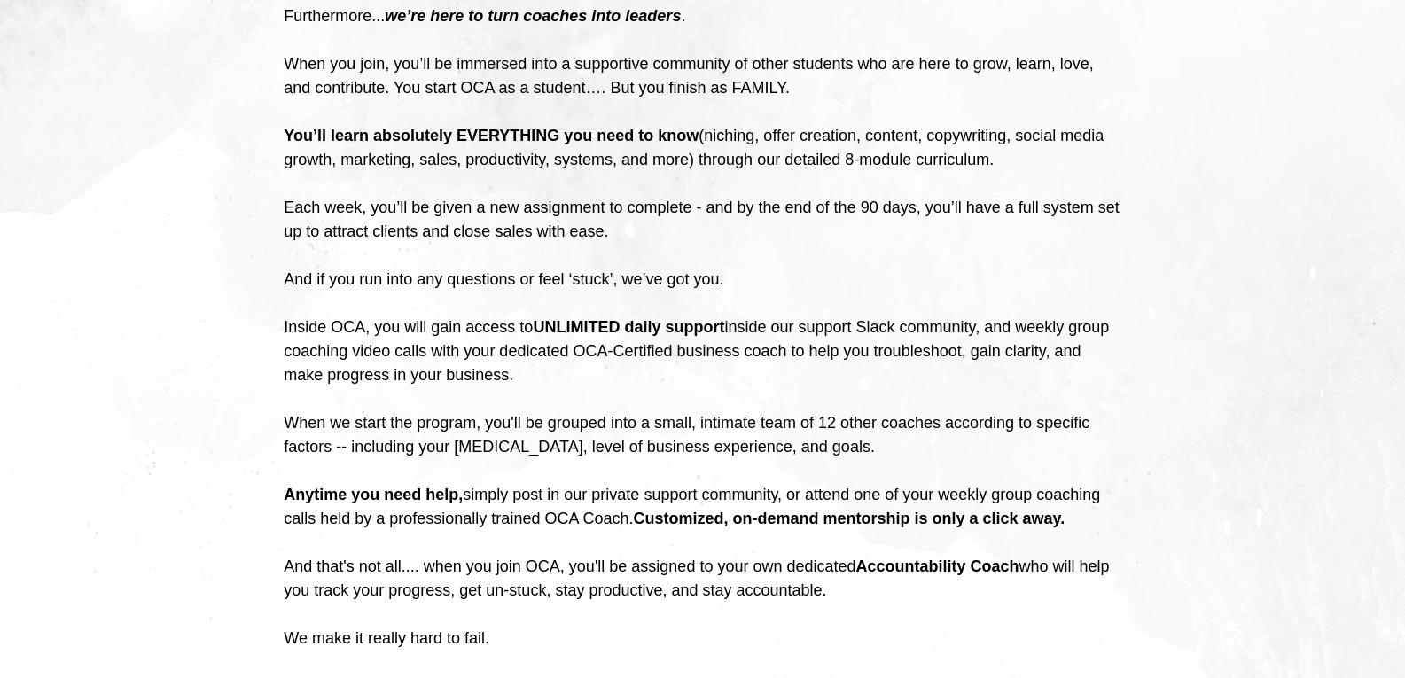
click at [764, 172] on div "You’ll learn absolutely EVERYTHING you need to know (niching, offer creation, c…" at bounding box center [703, 148] width 838 height 48
click at [772, 172] on div "You’ll learn absolutely EVERYTHING you need to know (niching, offer creation, c…" at bounding box center [703, 148] width 838 height 48
click at [778, 172] on div "You’ll learn absolutely EVERYTHING you need to know (niching, offer creation, c…" at bounding box center [703, 148] width 838 height 48
click at [784, 172] on div "You’ll learn absolutely EVERYTHING you need to know (niching, offer creation, c…" at bounding box center [703, 148] width 838 height 48
click at [791, 172] on div "You’ll learn absolutely EVERYTHING you need to know (niching, offer creation, c…" at bounding box center [703, 148] width 838 height 48
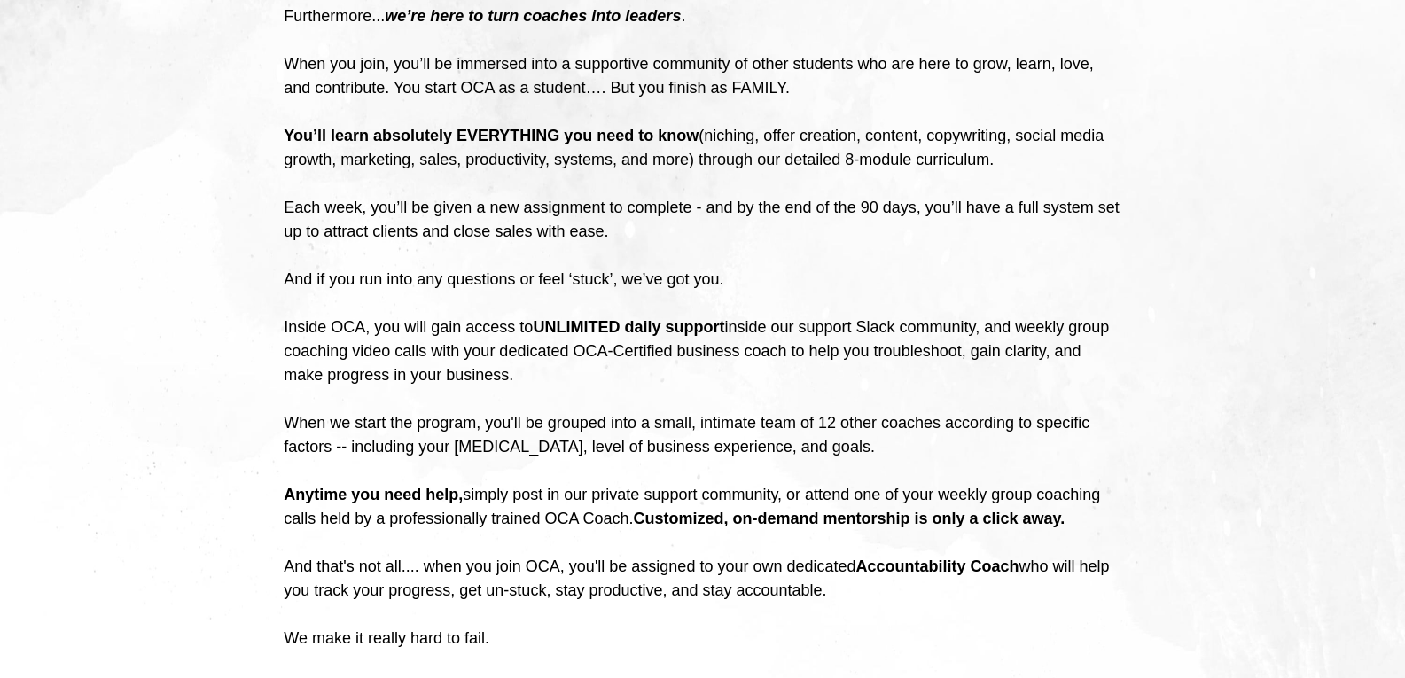
click at [822, 172] on div "You’ll learn absolutely EVERYTHING you need to know (niching, offer creation, c…" at bounding box center [703, 148] width 838 height 48
click at [836, 172] on div "You’ll learn absolutely EVERYTHING you need to know (niching, offer creation, c…" at bounding box center [703, 148] width 838 height 48
click at [827, 172] on div "You’ll learn absolutely EVERYTHING you need to know (niching, offer creation, c…" at bounding box center [703, 148] width 838 height 48
click at [832, 172] on div "You’ll learn absolutely EVERYTHING you need to know (niching, offer creation, c…" at bounding box center [703, 148] width 838 height 48
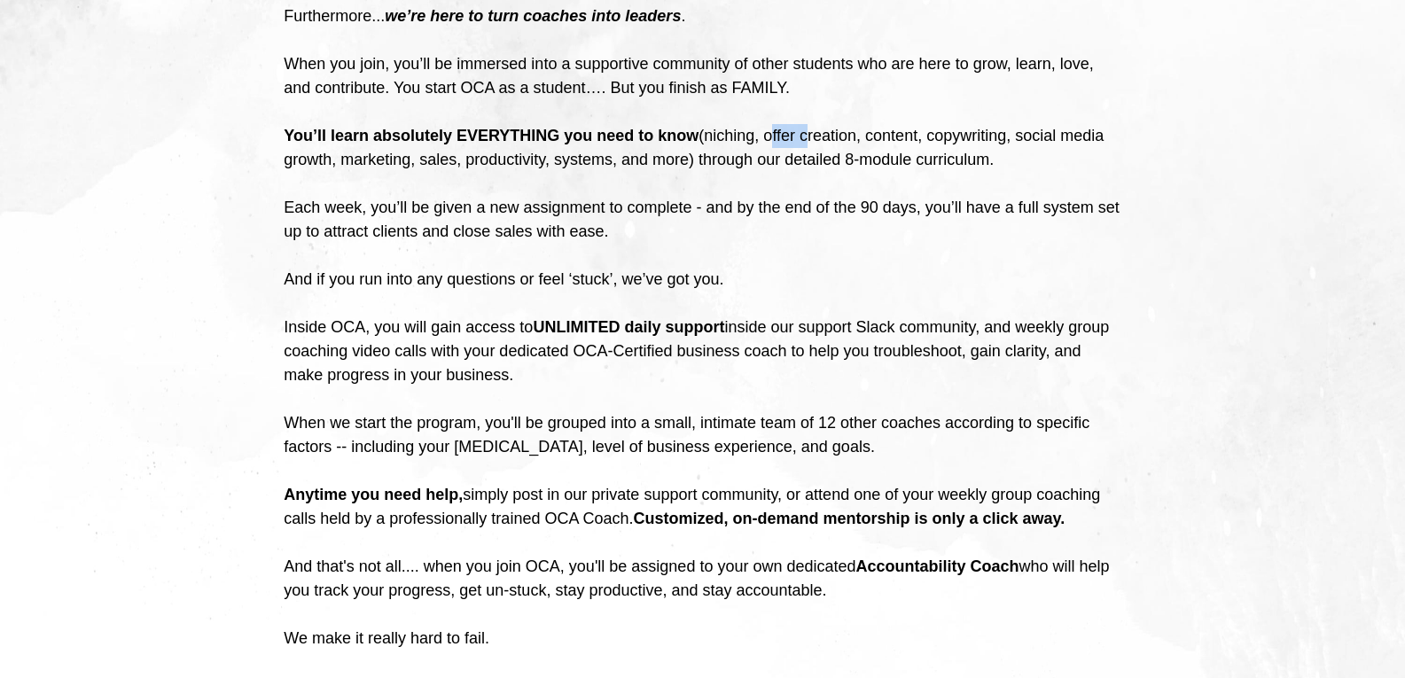
click at [848, 172] on div "You’ll learn absolutely EVERYTHING you need to know (niching, offer creation, c…" at bounding box center [703, 148] width 838 height 48
click at [840, 172] on div "You’ll learn absolutely EVERYTHING you need to know (niching, offer creation, c…" at bounding box center [703, 148] width 838 height 48
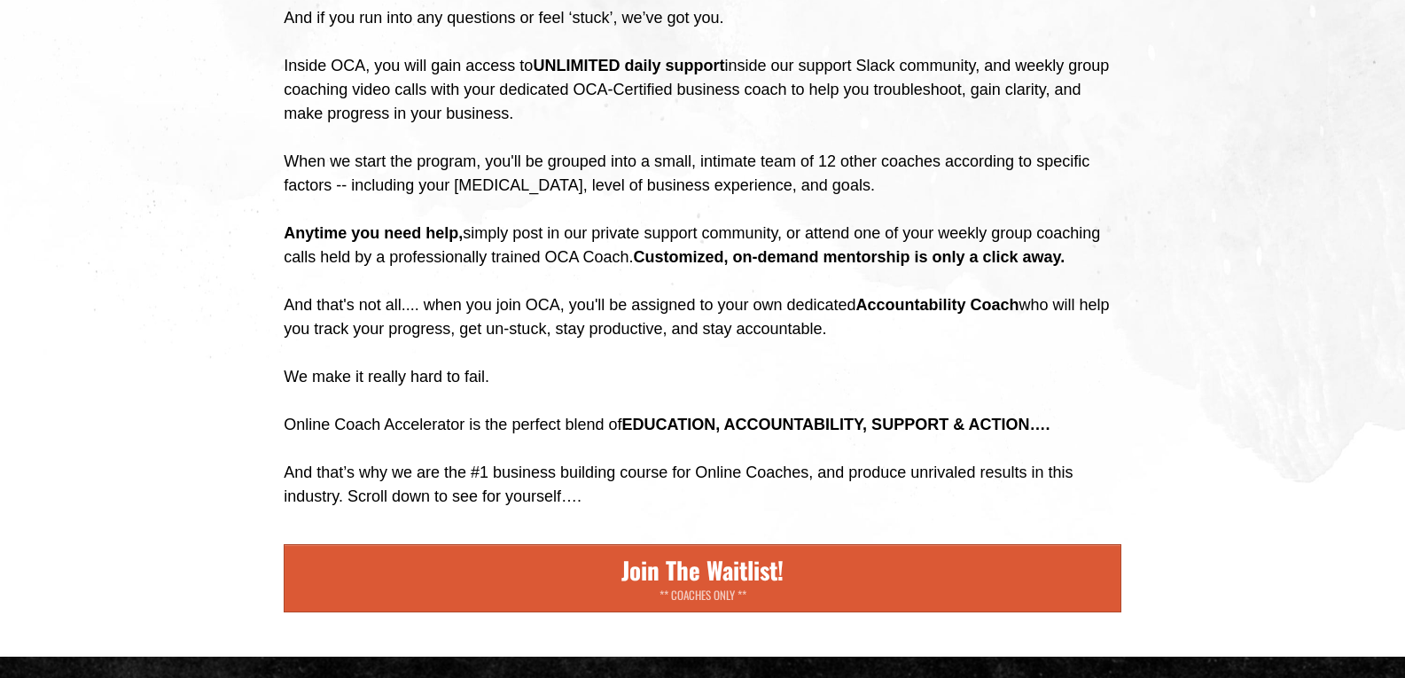
scroll to position [3812, 0]
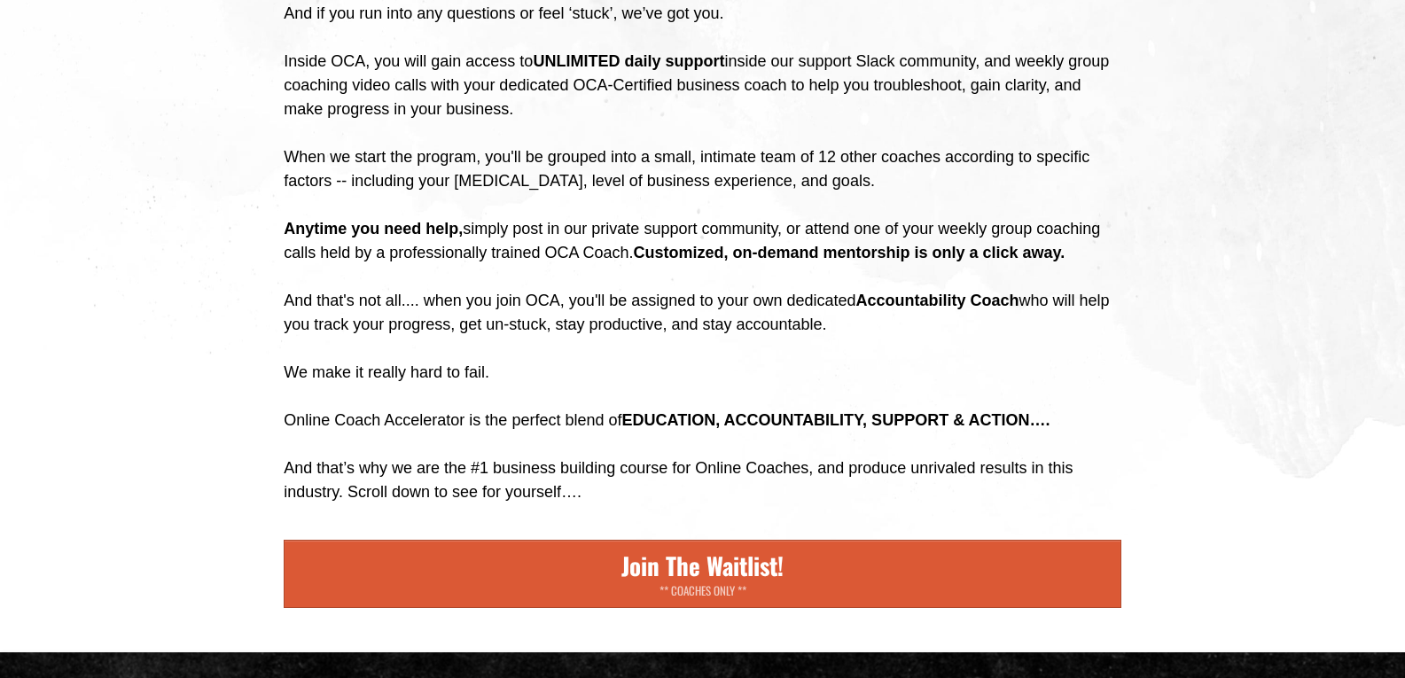
click at [1121, 50] on div at bounding box center [703, 38] width 838 height 24
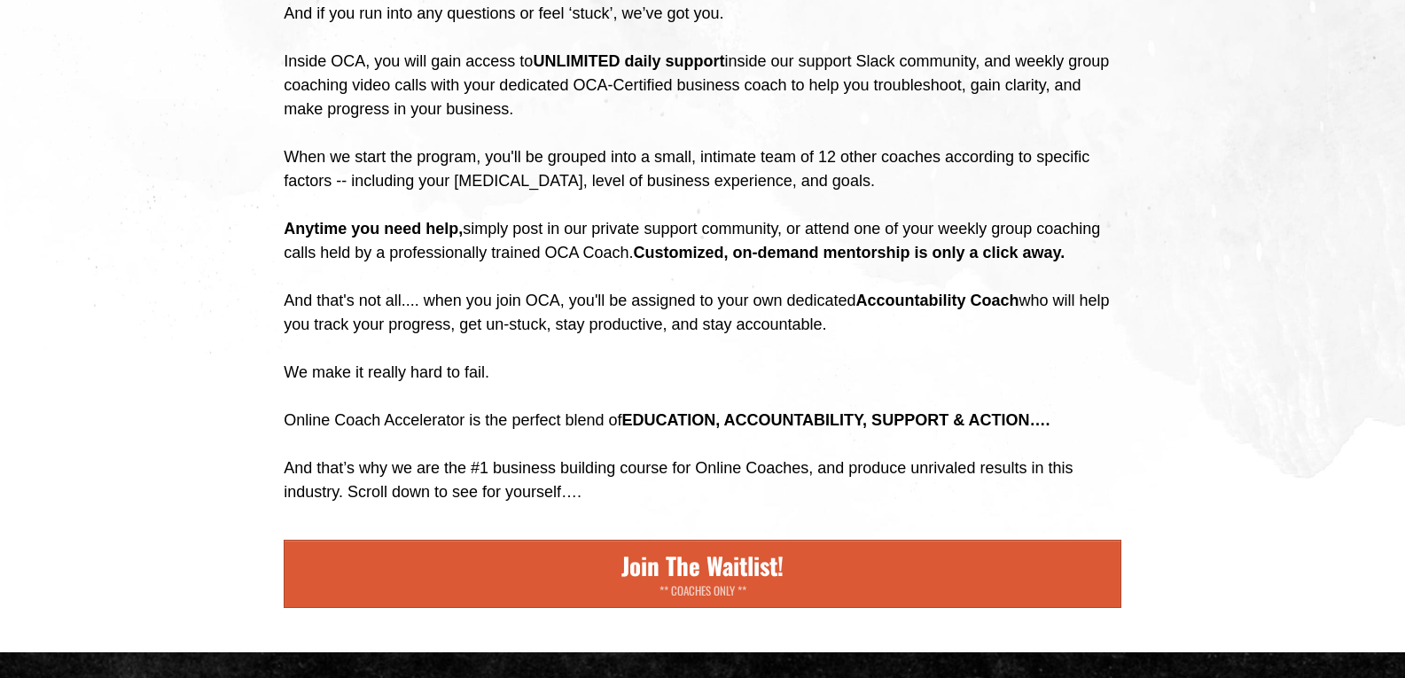
click at [285, 385] on div "And that's not all.... when you join OCA, you'll be assigned to your own dedica…" at bounding box center [703, 337] width 838 height 96
click at [308, 385] on div "And that's not all.... when you join OCA, you'll be assigned to your own dedica…" at bounding box center [703, 337] width 838 height 96
click at [262, 543] on div "Online Coach Accelerator (OCA) is a 90-day, step-by-step course that helps you …" at bounding box center [703, 96] width 882 height 1095
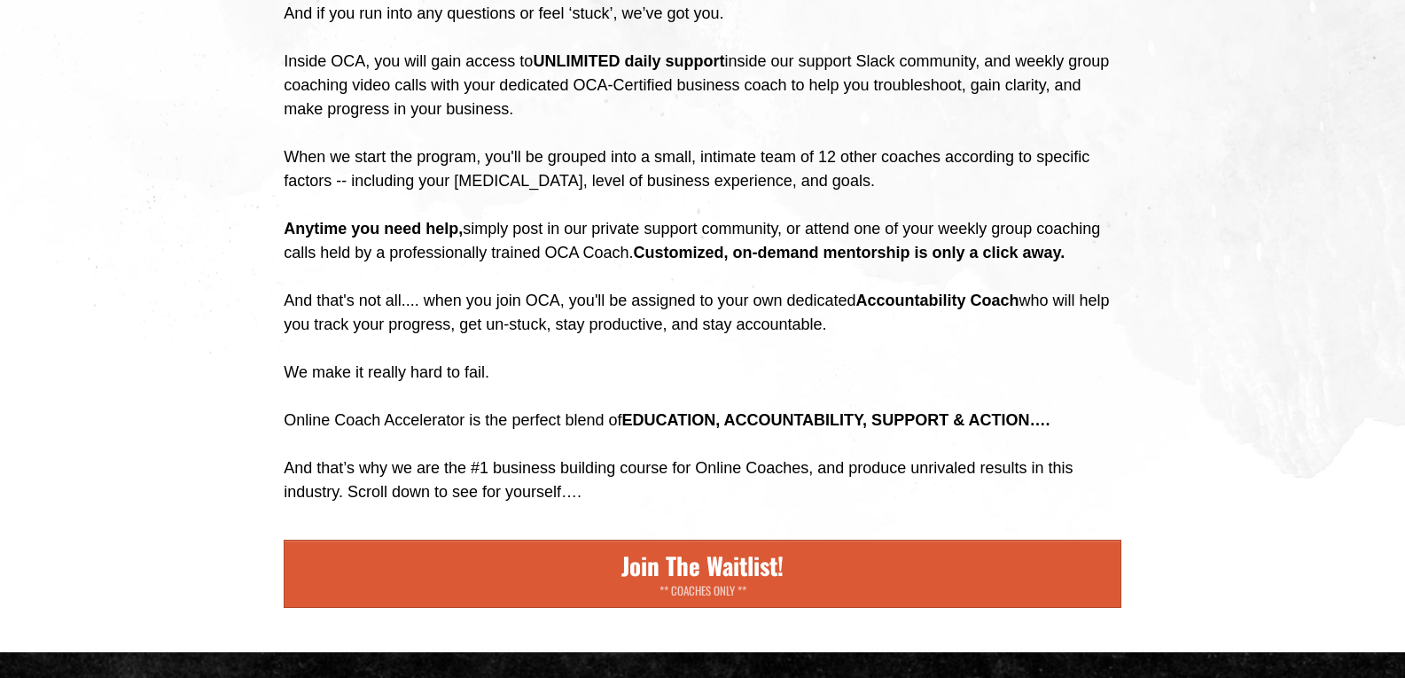
drag, startPoint x: 238, startPoint y: 617, endPoint x: 254, endPoint y: 624, distance: 17.5
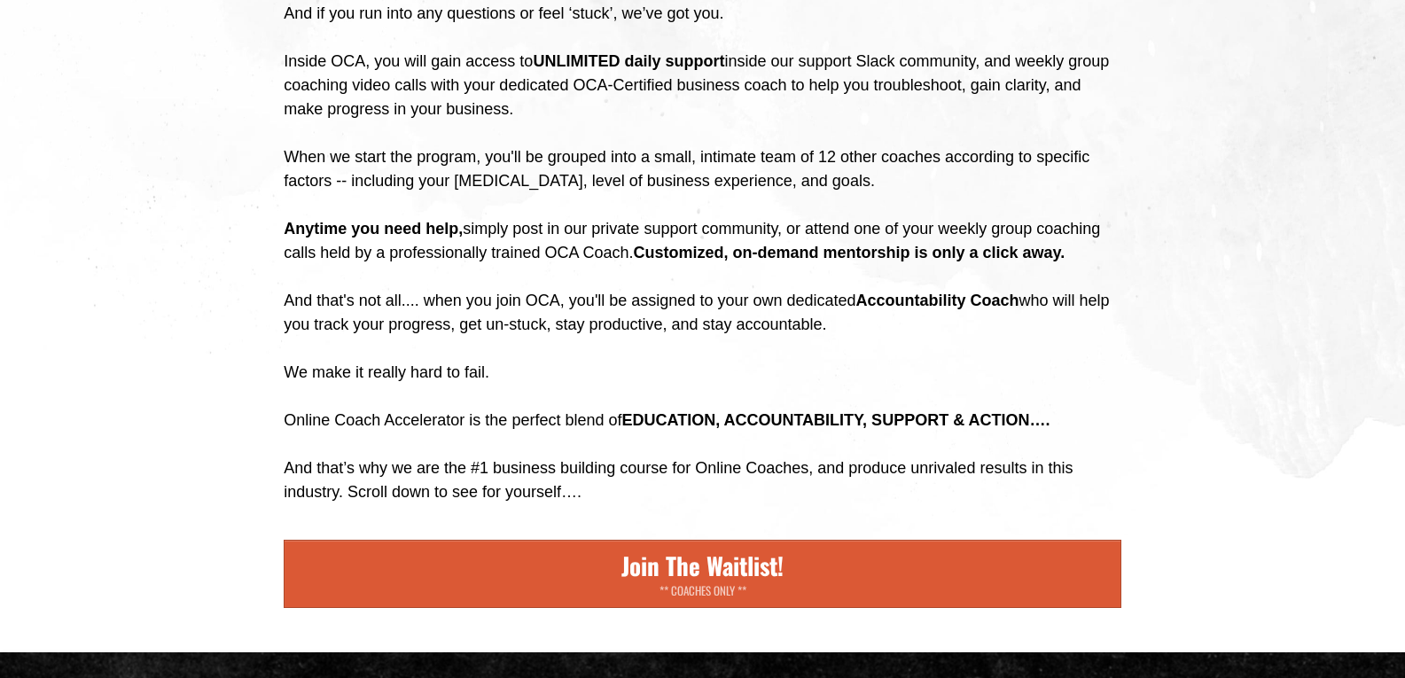
click at [270, 643] on div "Online Coach Accelerator (OCA) is a 90-day, step-by-step course that helps you …" at bounding box center [703, 96] width 882 height 1095
drag, startPoint x: 216, startPoint y: 443, endPoint x: 215, endPoint y: 390, distance: 53.2
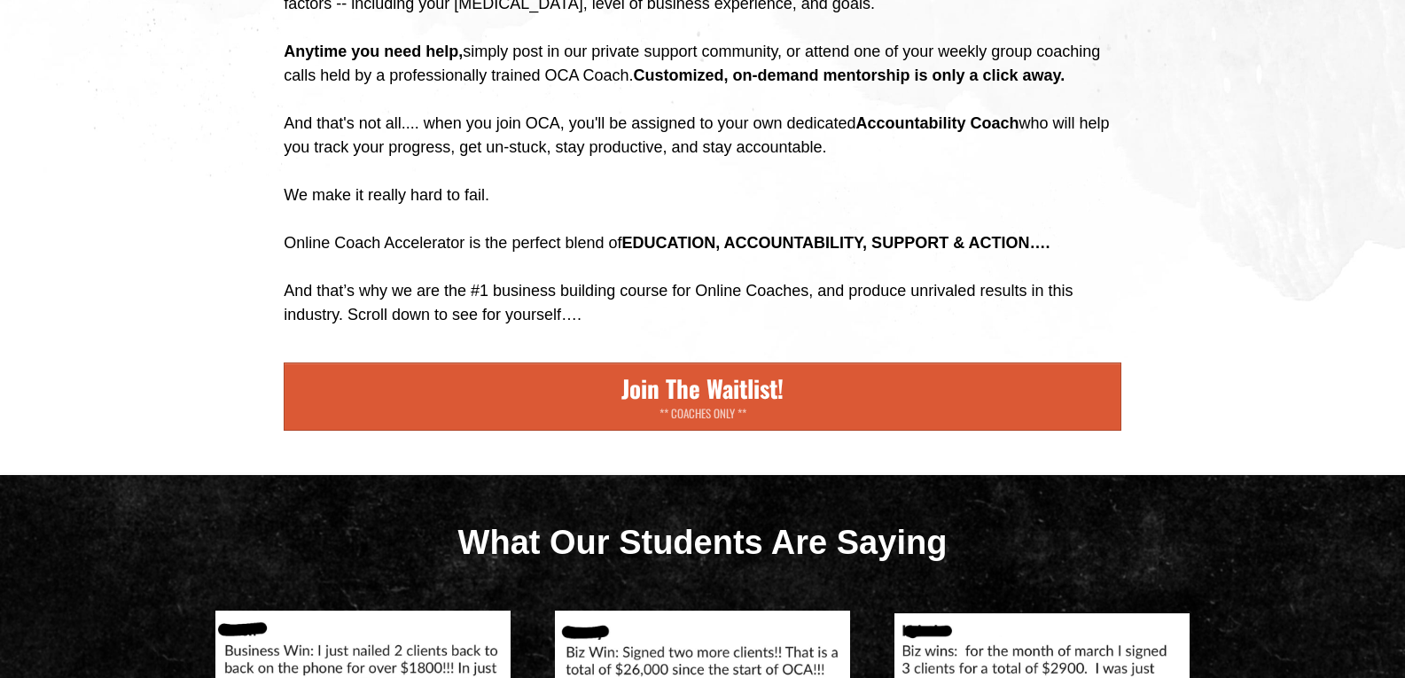
scroll to position [4078, 0]
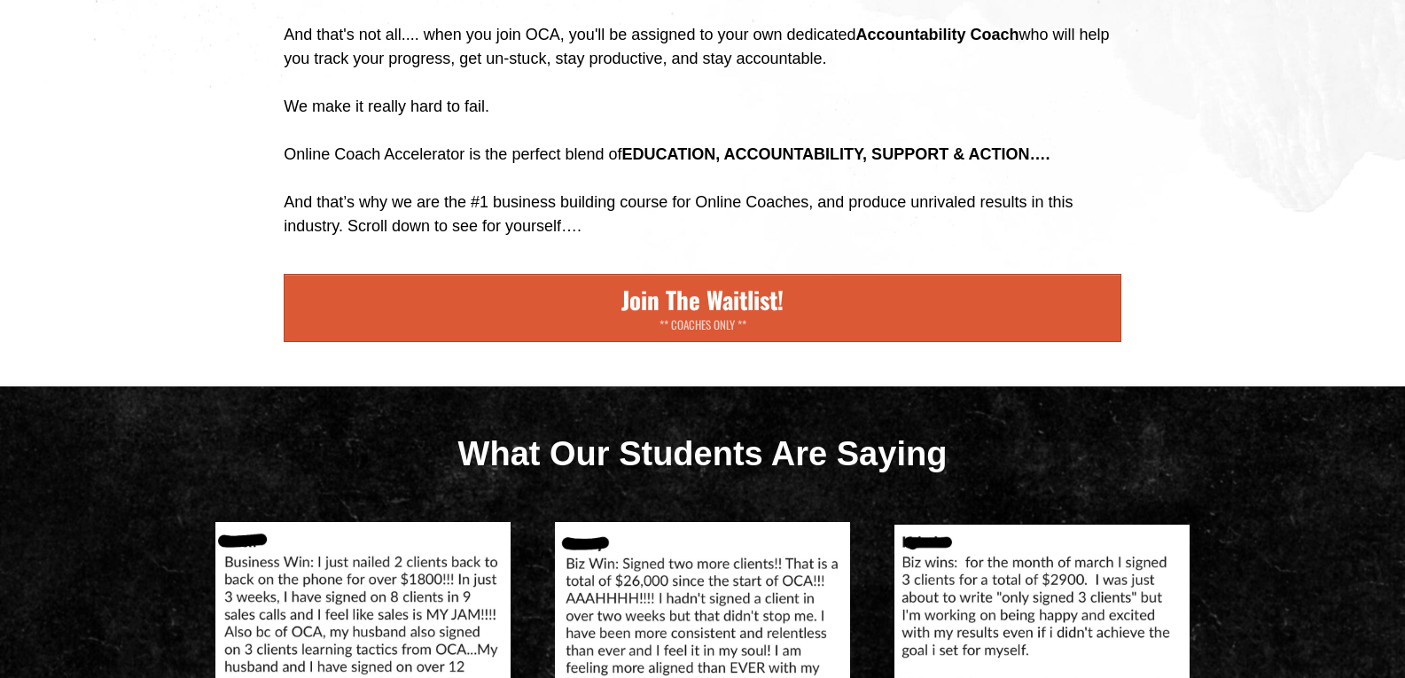
click at [833, 119] on div "And that's not all.... when you join OCA, you'll be assigned to your own dedica…" at bounding box center [703, 71] width 838 height 96
click at [856, 119] on div "And that's not all.... when you join OCA, you'll be assigned to your own dedica…" at bounding box center [703, 71] width 838 height 96
click at [933, 119] on div "And that's not all.... when you join OCA, you'll be assigned to your own dedica…" at bounding box center [703, 71] width 838 height 96
click at [1102, 119] on div "And that's not all.... when you join OCA, you'll be assigned to your own dedica…" at bounding box center [703, 71] width 838 height 96
click at [1010, 119] on div "And that's not all.... when you join OCA, you'll be assigned to your own dedica…" at bounding box center [703, 71] width 838 height 96
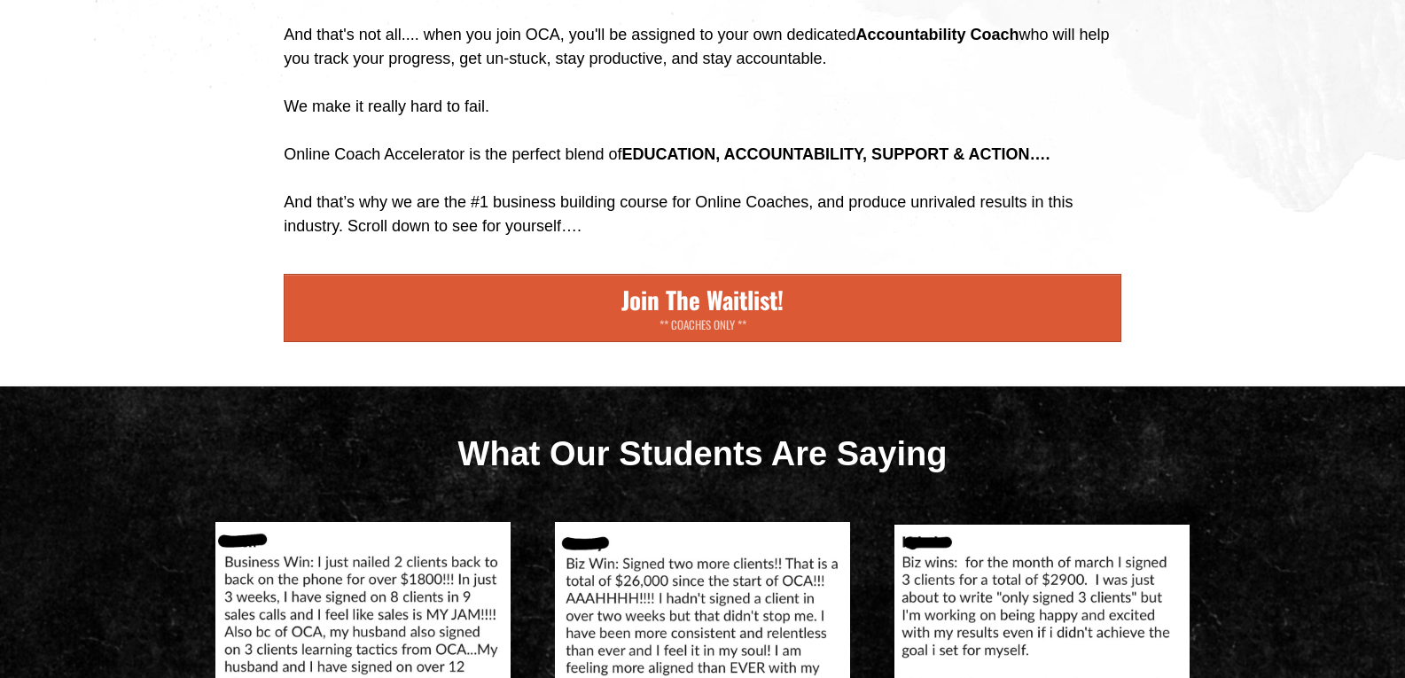
click at [997, 43] on b "Accountability Coach" at bounding box center [937, 35] width 163 height 18
click at [823, 119] on div "And that's not all.... when you join OCA, you'll be assigned to your own dedica…" at bounding box center [703, 71] width 838 height 96
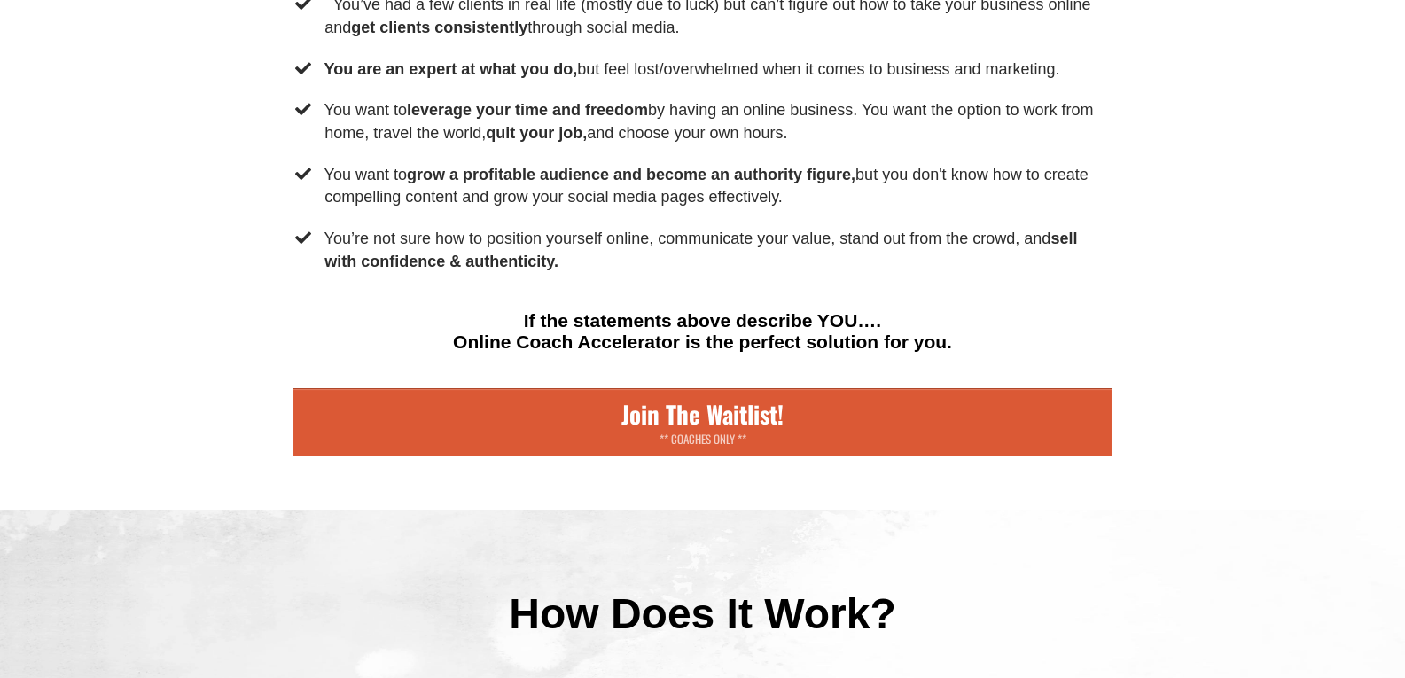
scroll to position [5231, 0]
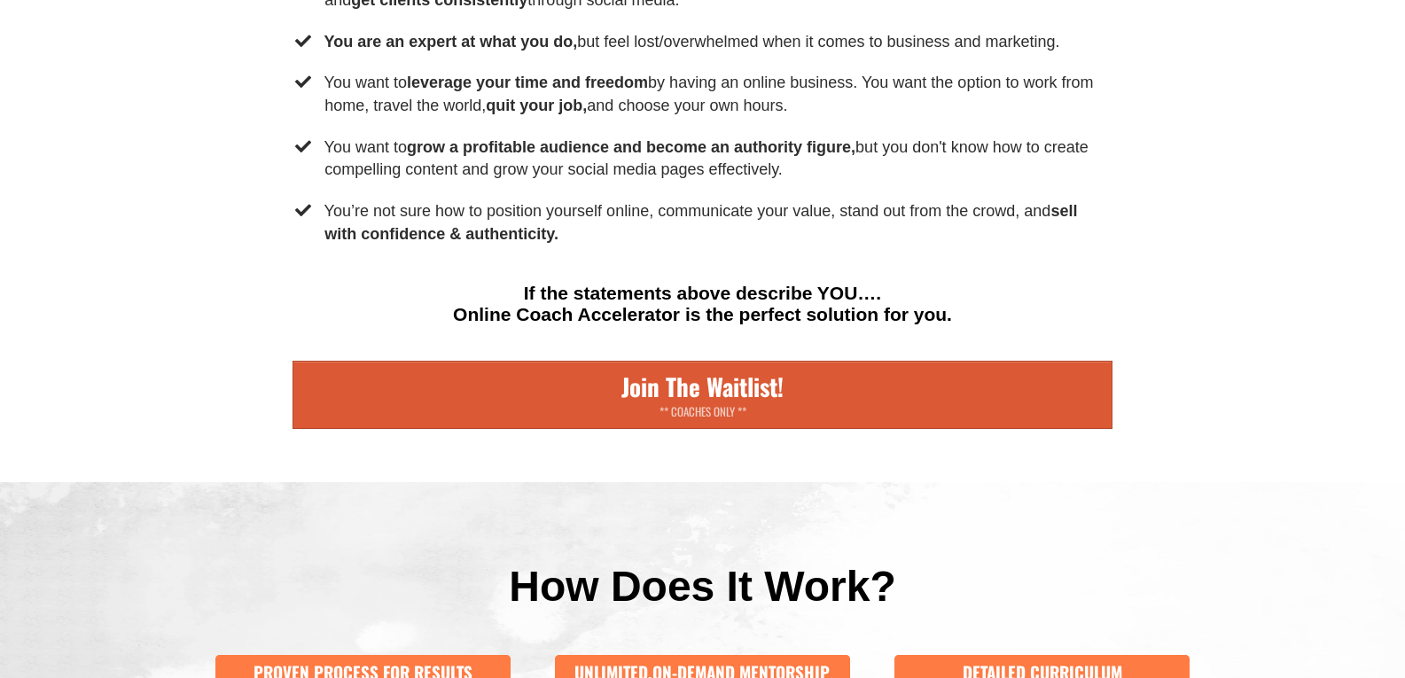
click at [640, 246] on div "Is This You? You’ve had a few clients in real life (mostly due to luck) but can…" at bounding box center [703, 155] width 838 height 546
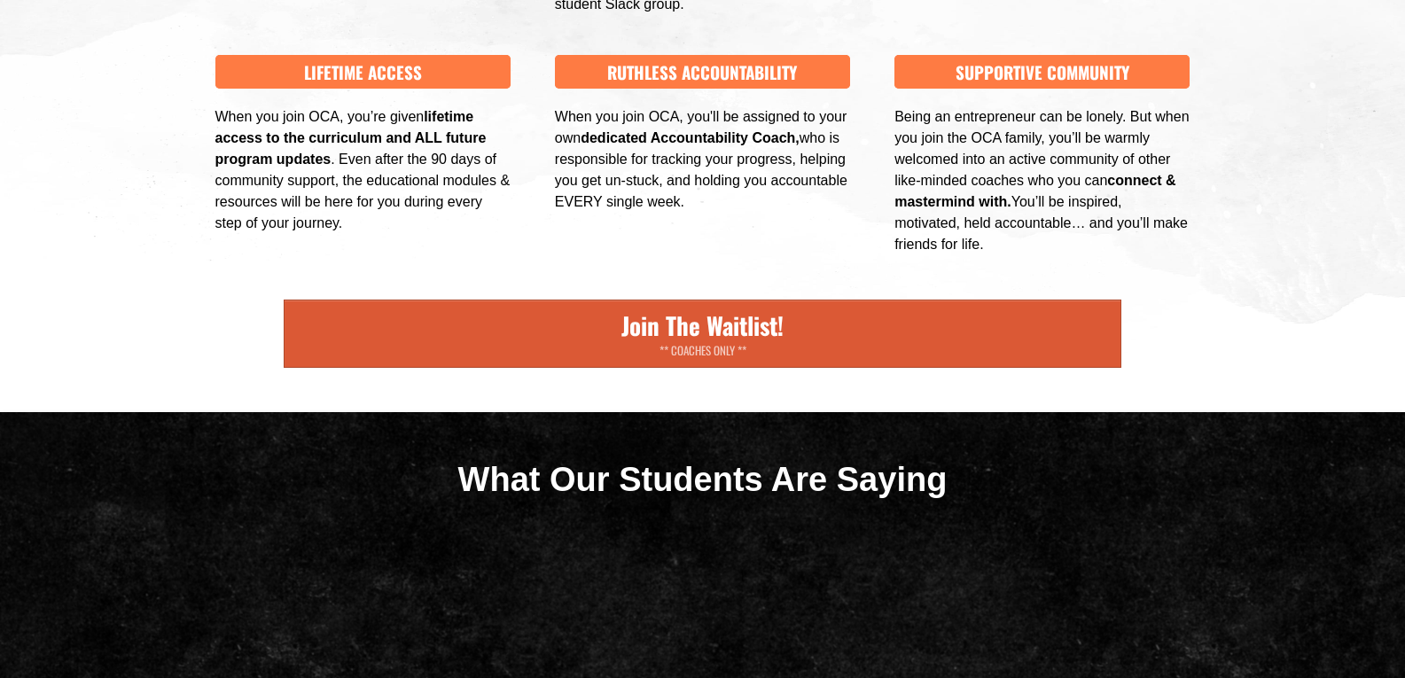
scroll to position [6117, 0]
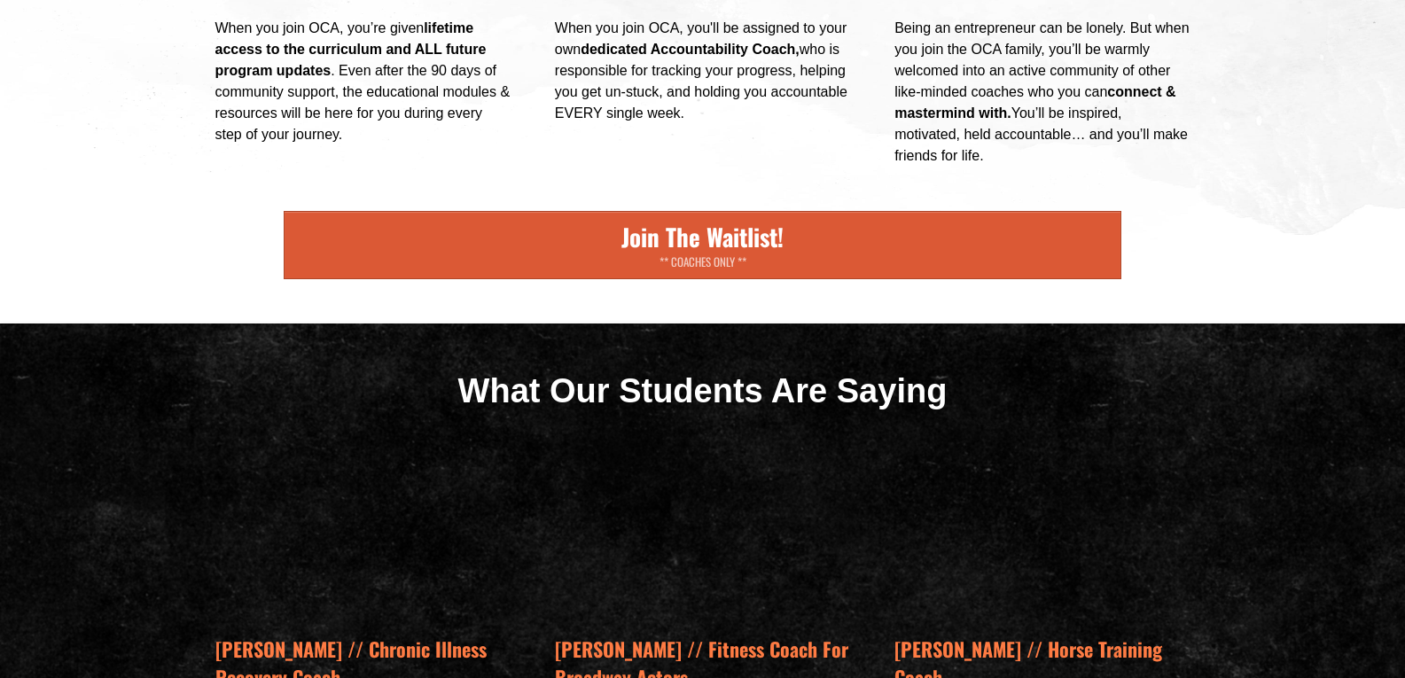
click at [676, 57] on b "dedicated Accountability Coach," at bounding box center [690, 49] width 219 height 15
click at [683, 124] on div "When you join OCA, you'll be assigned to your own dedicated Accountability Coac…" at bounding box center [702, 71] width 295 height 106
click at [686, 124] on div "When you join OCA, you'll be assigned to your own dedicated Accountability Coac…" at bounding box center [702, 71] width 295 height 106
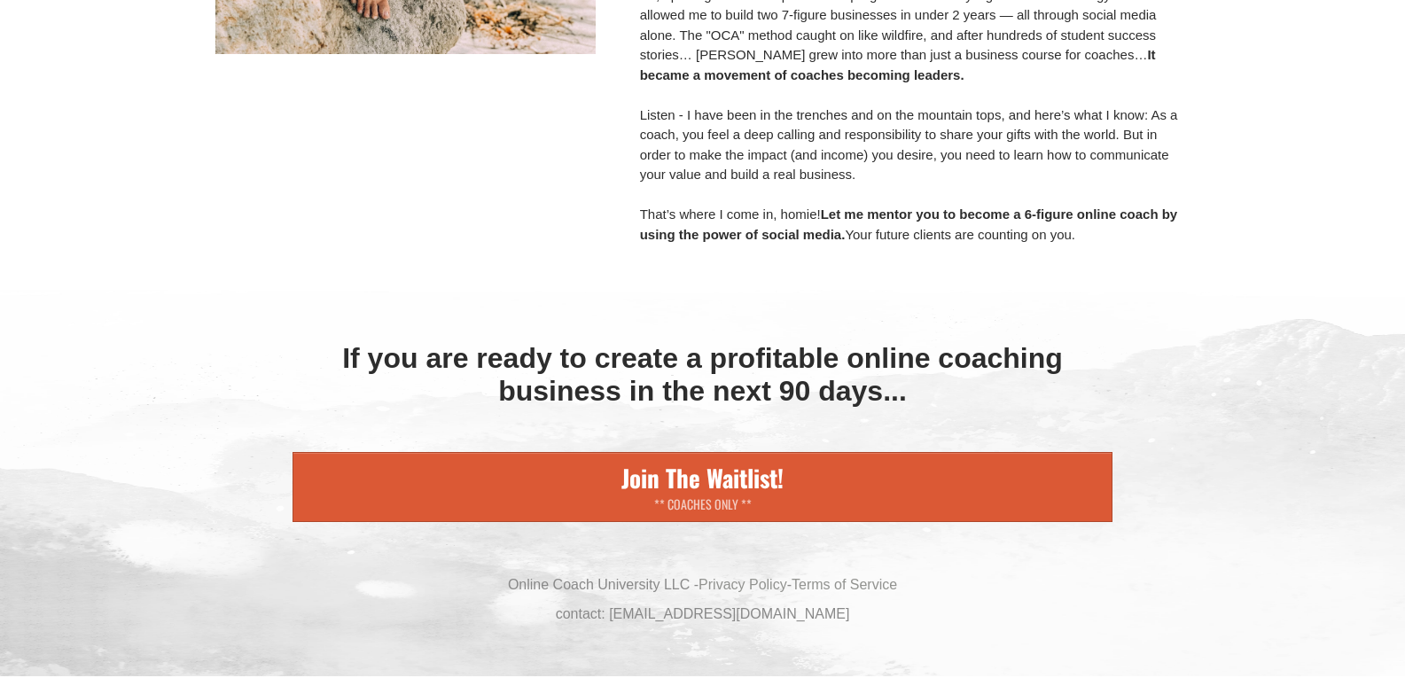
scroll to position [16790, 0]
copy div "Loremi Dolorsi: AMETCO ADIPISCING / ELIT Sedd ei tempori utla etdolor & magn a …"
click at [1311, 303] on div "If you are ready to create a profitable online coaching business in the next 90…" at bounding box center [702, 474] width 1405 height 406
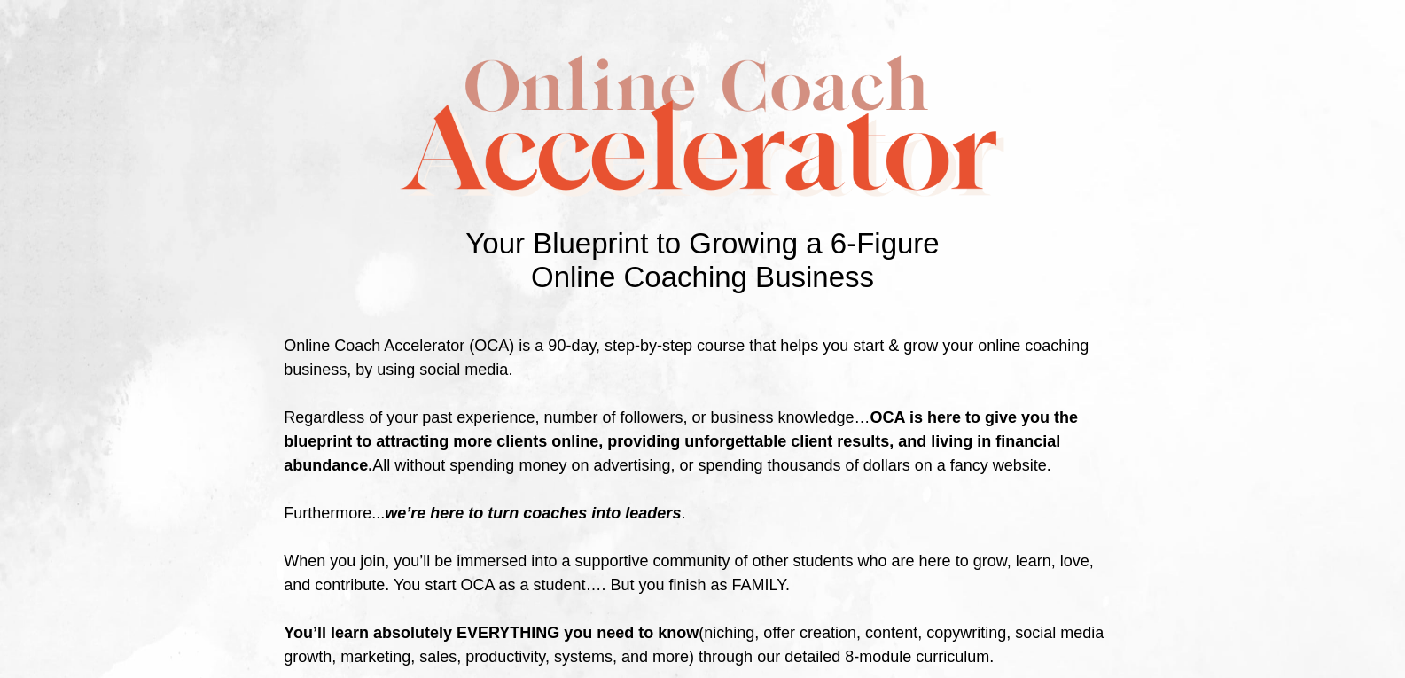
scroll to position [2517, 0]
